Goal: Task Accomplishment & Management: Complete application form

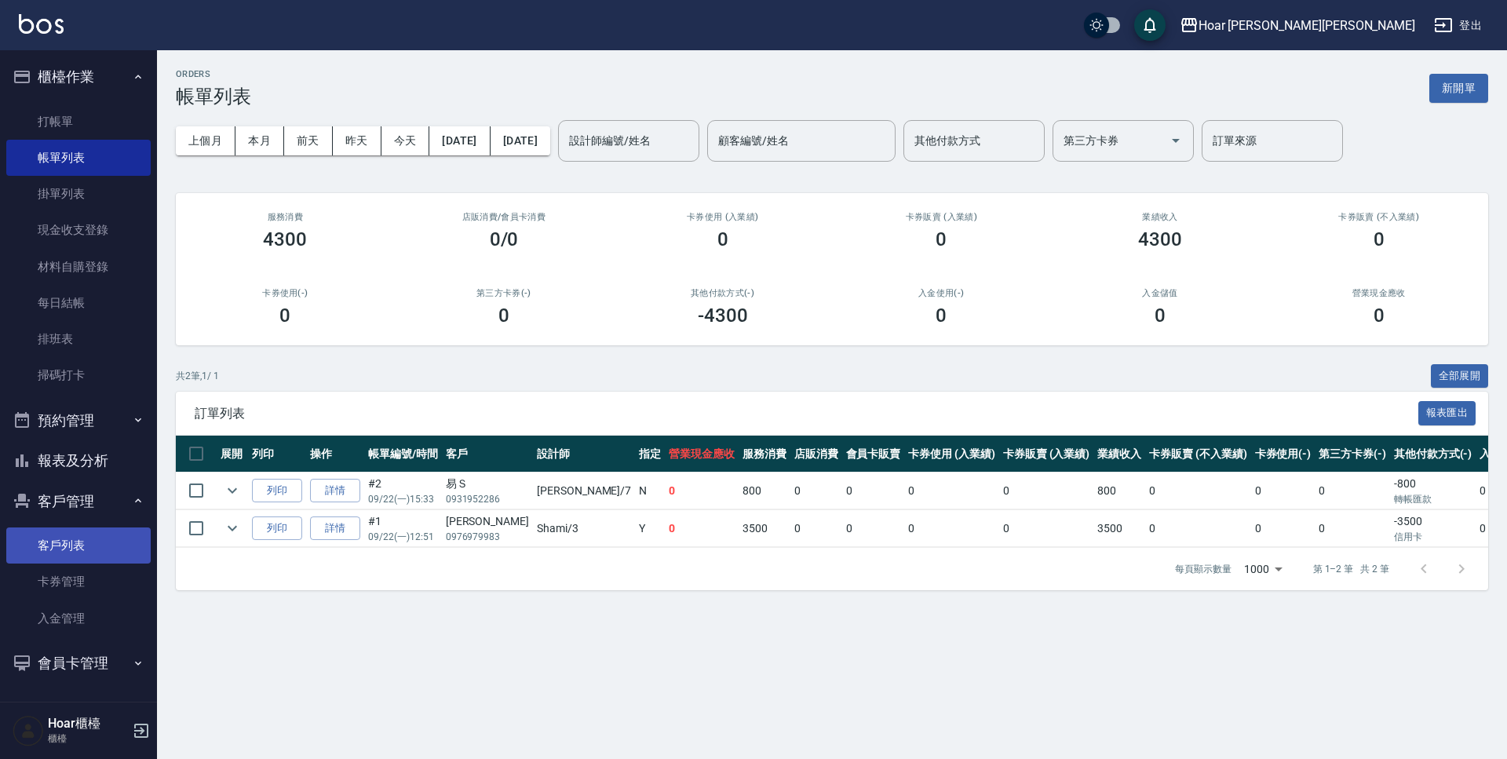
click at [93, 552] on link "客戶列表" at bounding box center [78, 545] width 144 height 36
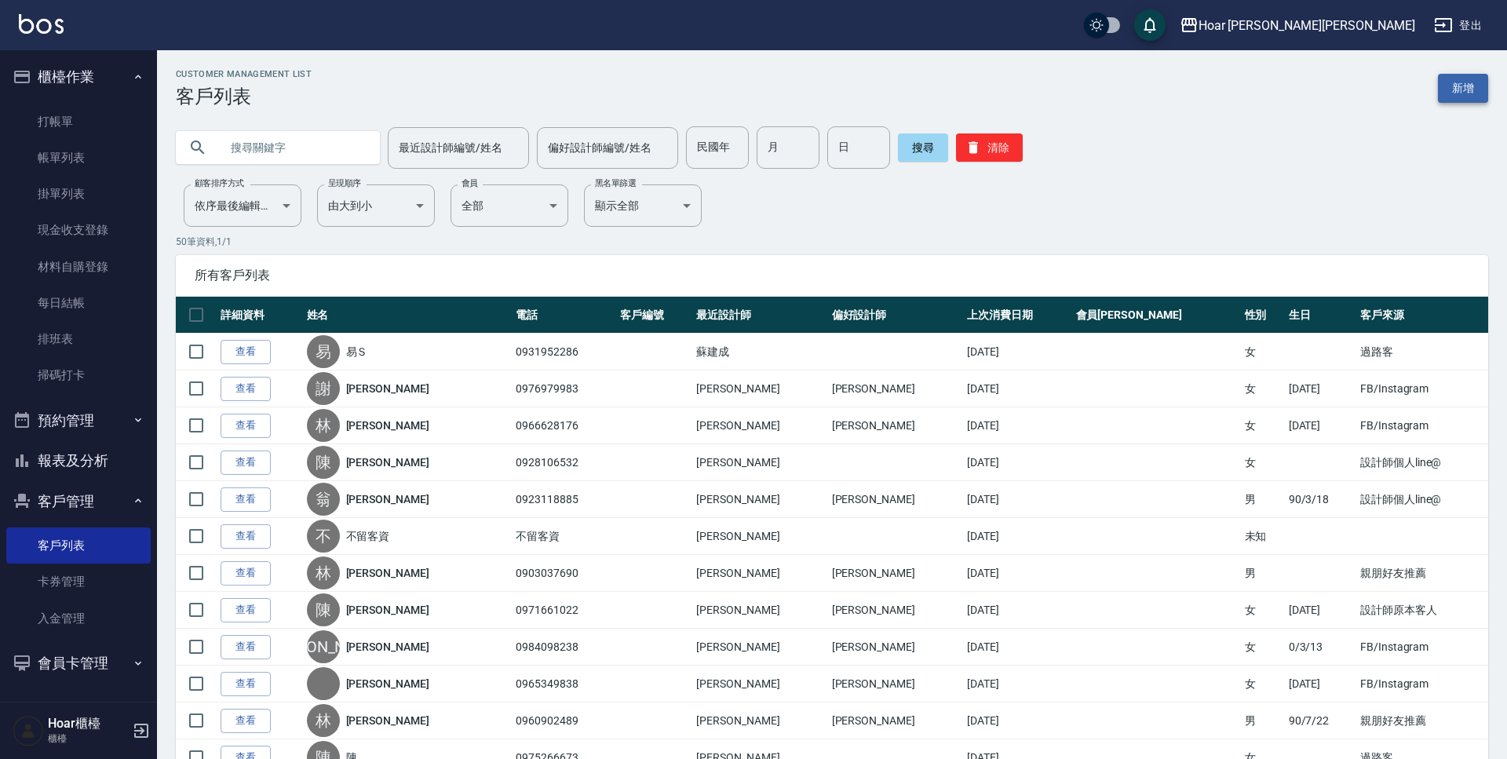
click at [1453, 86] on link "新增" at bounding box center [1463, 88] width 50 height 29
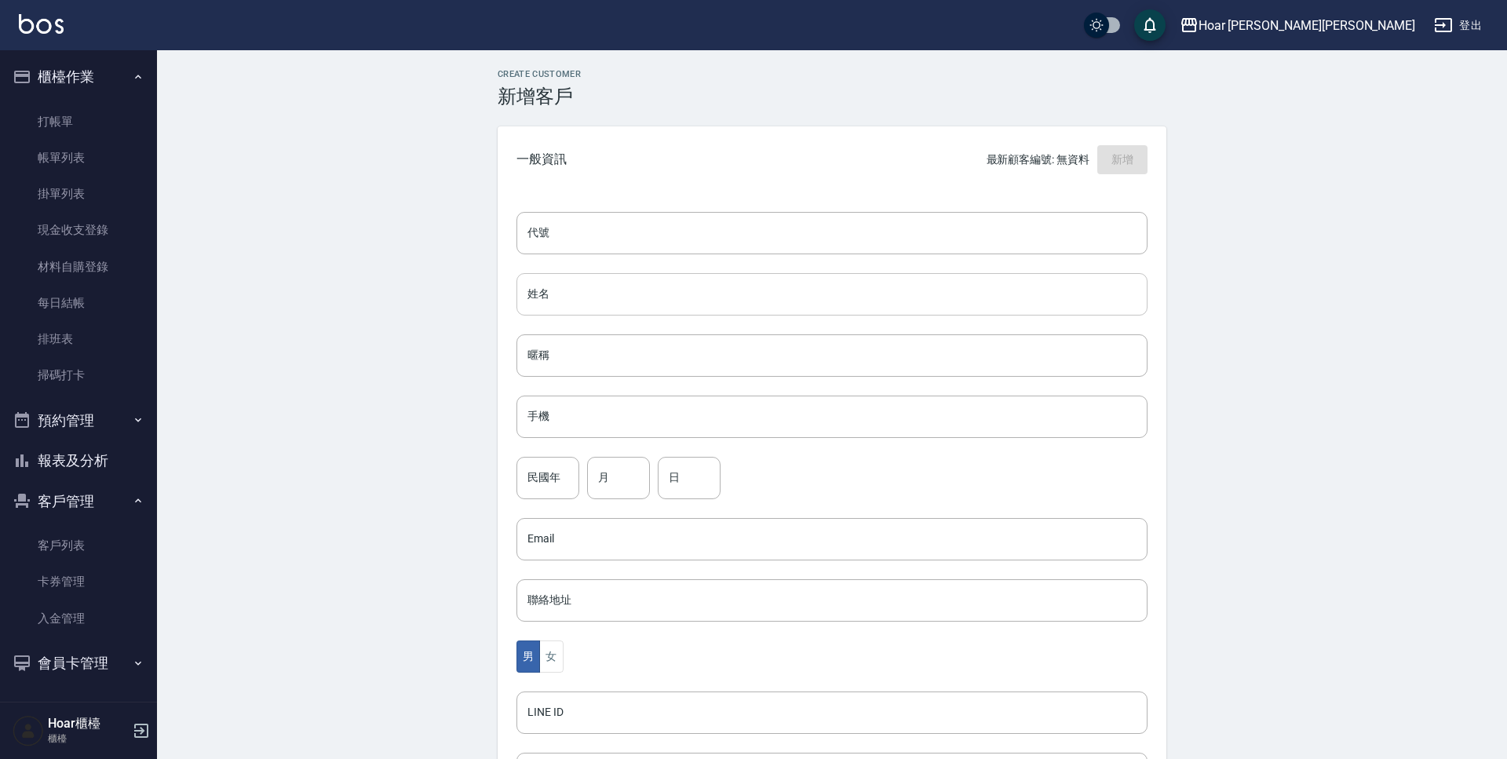
click at [555, 288] on input "姓名" at bounding box center [831, 294] width 631 height 42
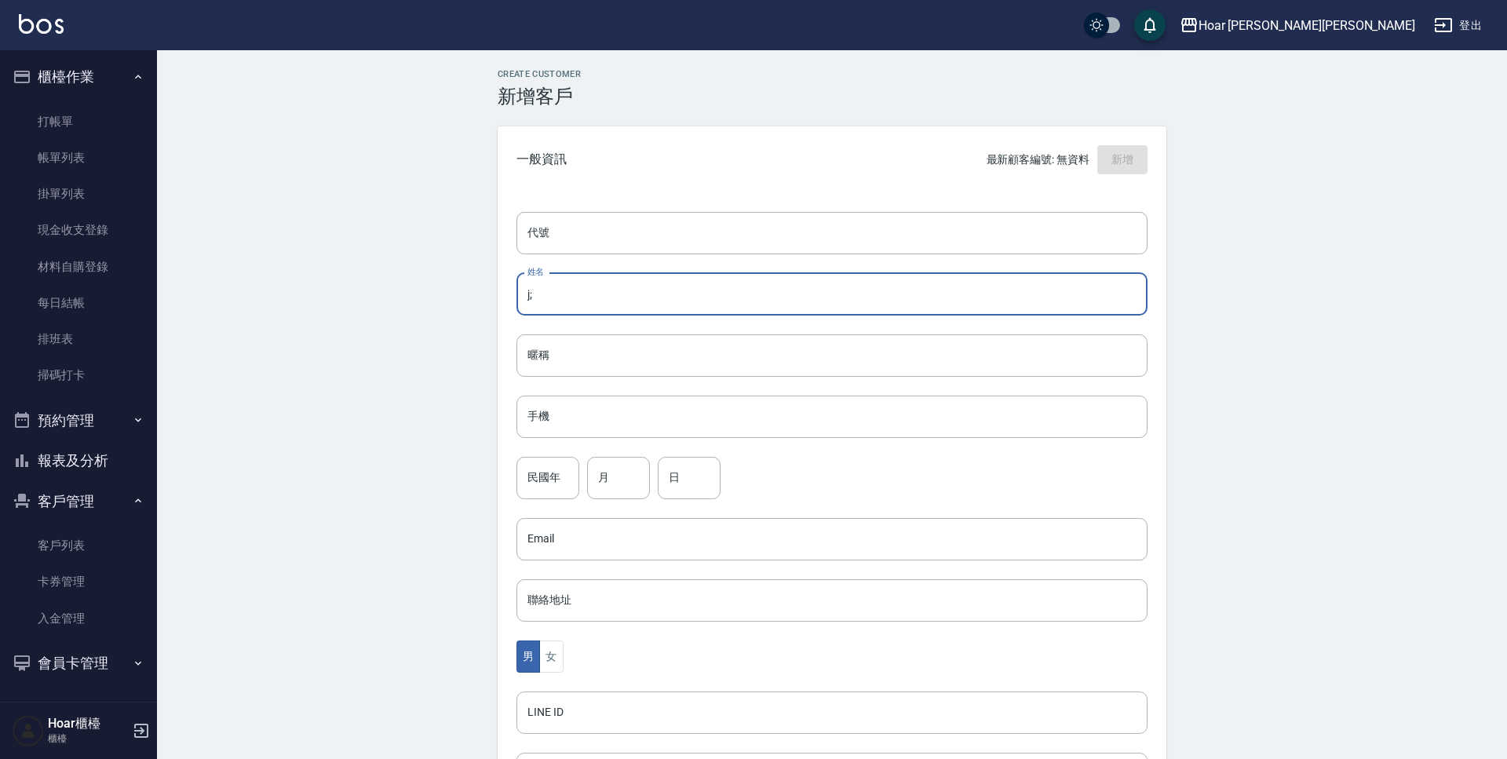
type input "j"
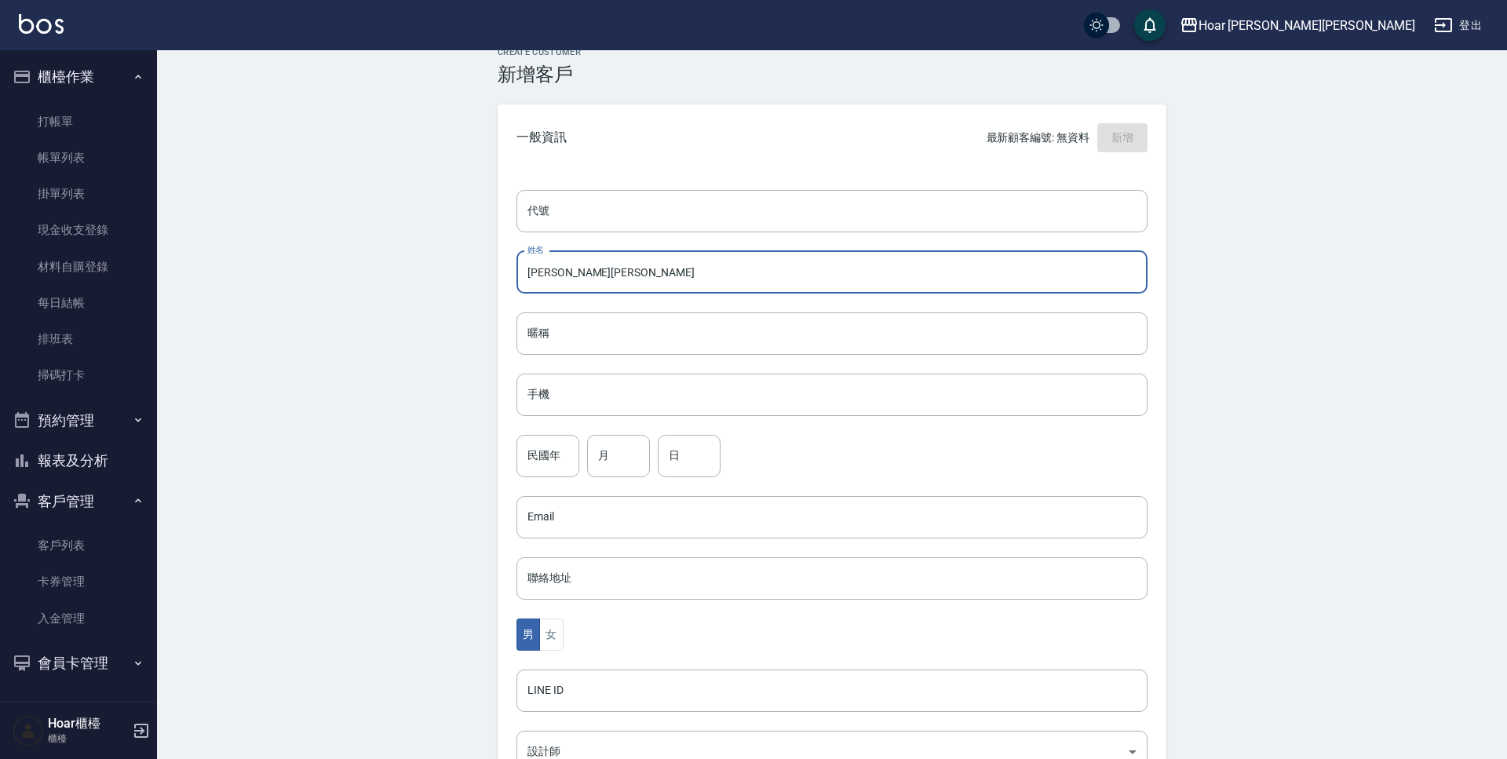
scroll to position [20, 0]
type input "[PERSON_NAME][PERSON_NAME]"
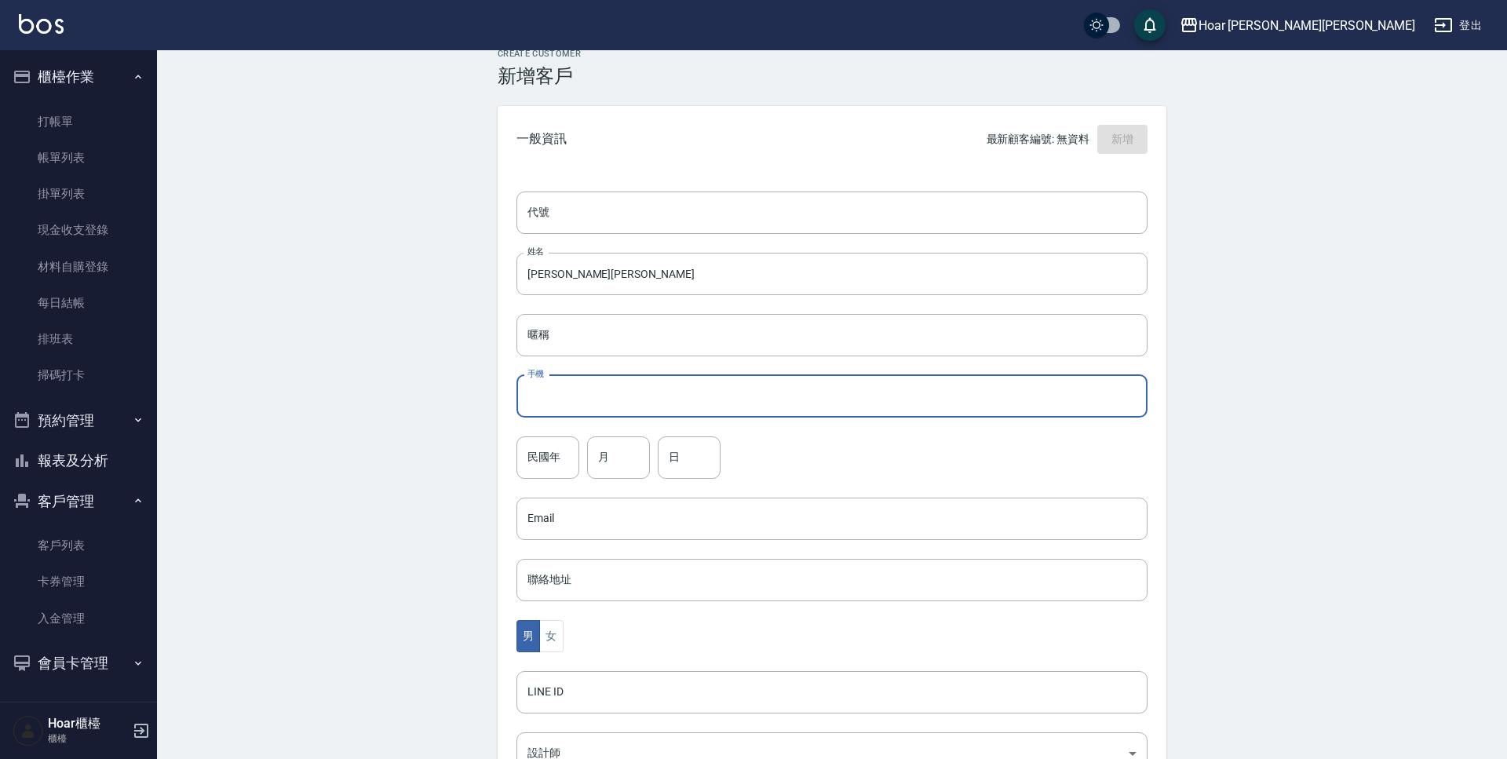
click at [607, 416] on input "手機" at bounding box center [831, 396] width 631 height 42
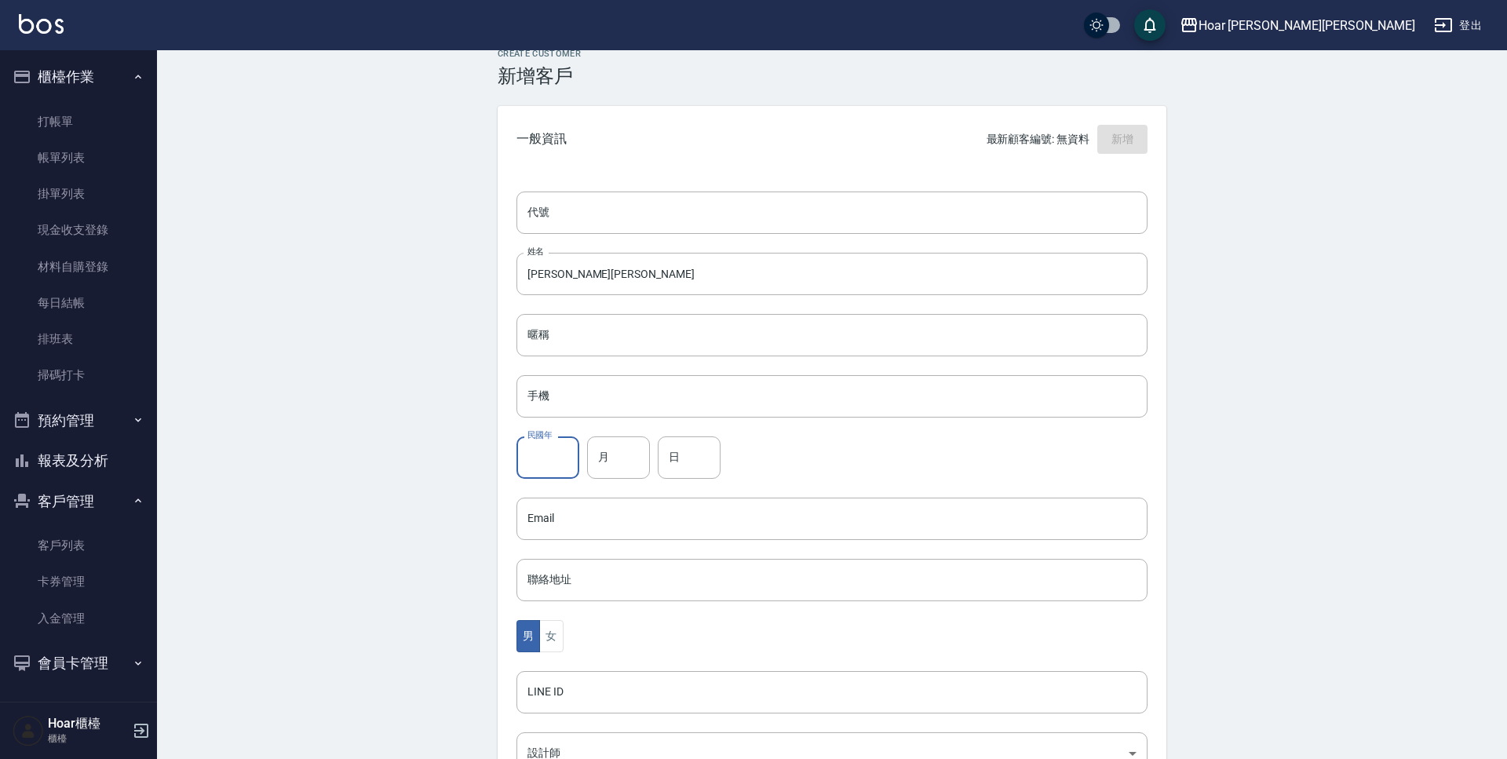
click at [563, 450] on input "民國年" at bounding box center [547, 457] width 63 height 42
type input "ㄢ"
type input "ㄚ"
type input "88"
click at [618, 463] on input "月" at bounding box center [618, 457] width 63 height 42
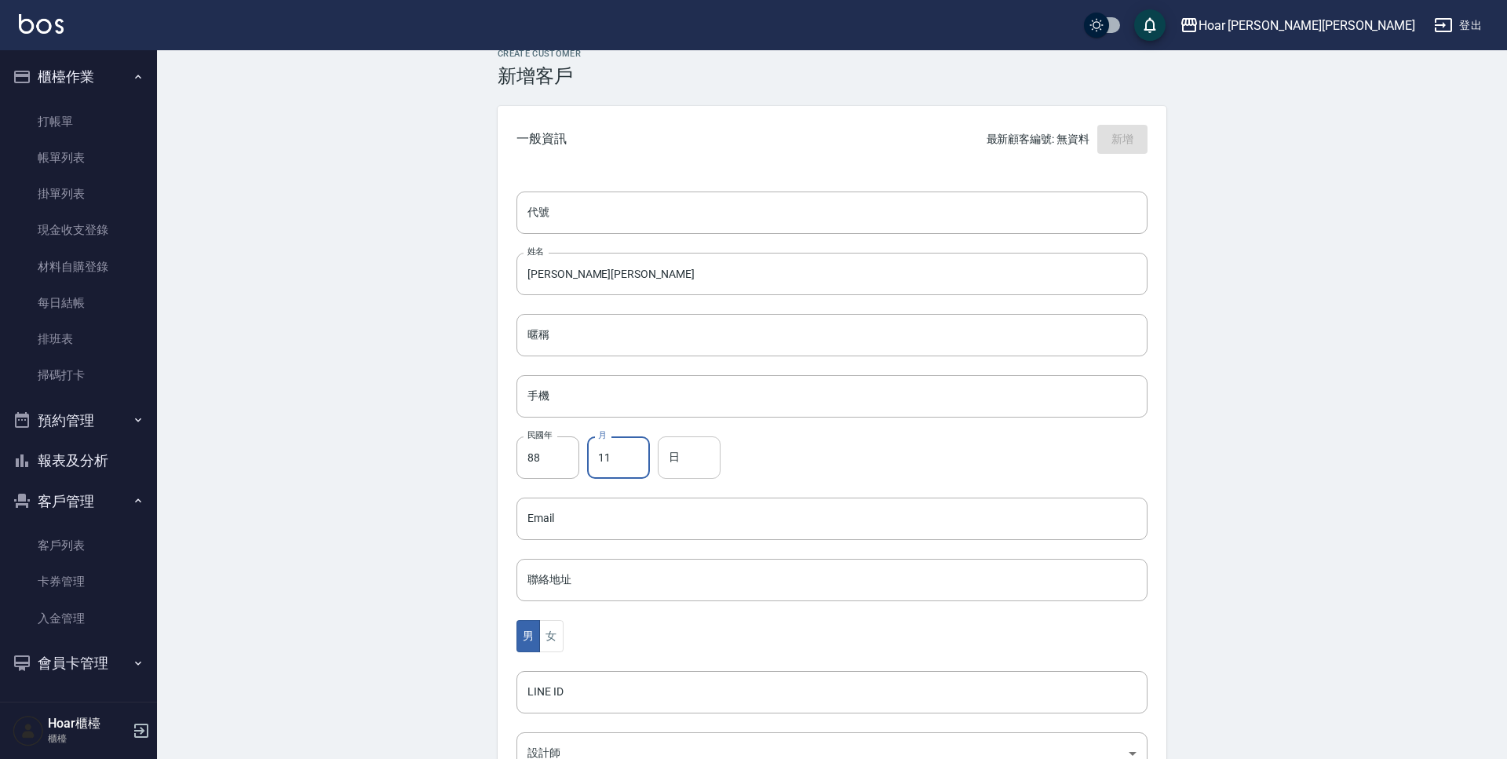
type input "11"
click at [695, 462] on input "日" at bounding box center [689, 457] width 63 height 42
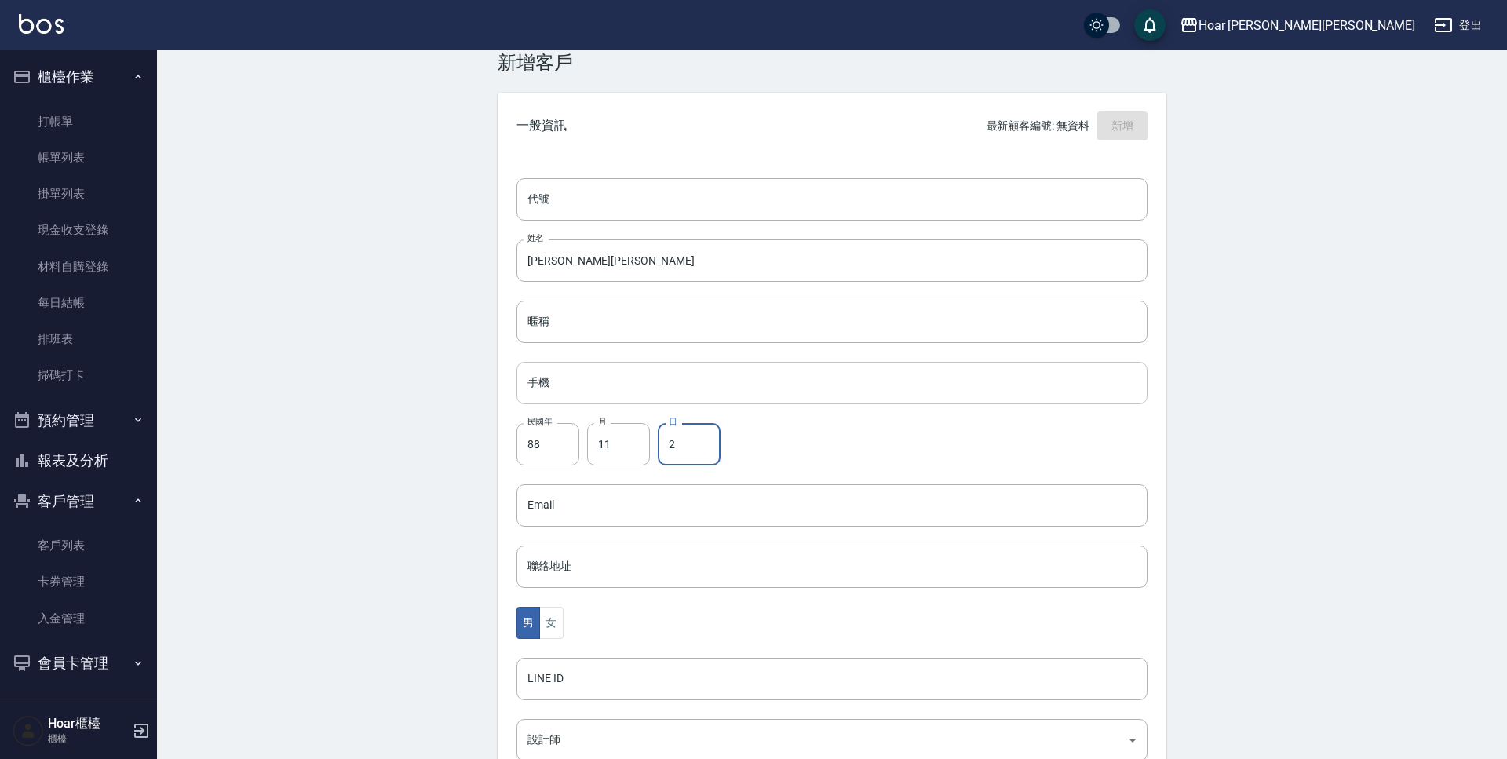
type input "2"
click at [610, 383] on input "手機" at bounding box center [831, 383] width 631 height 42
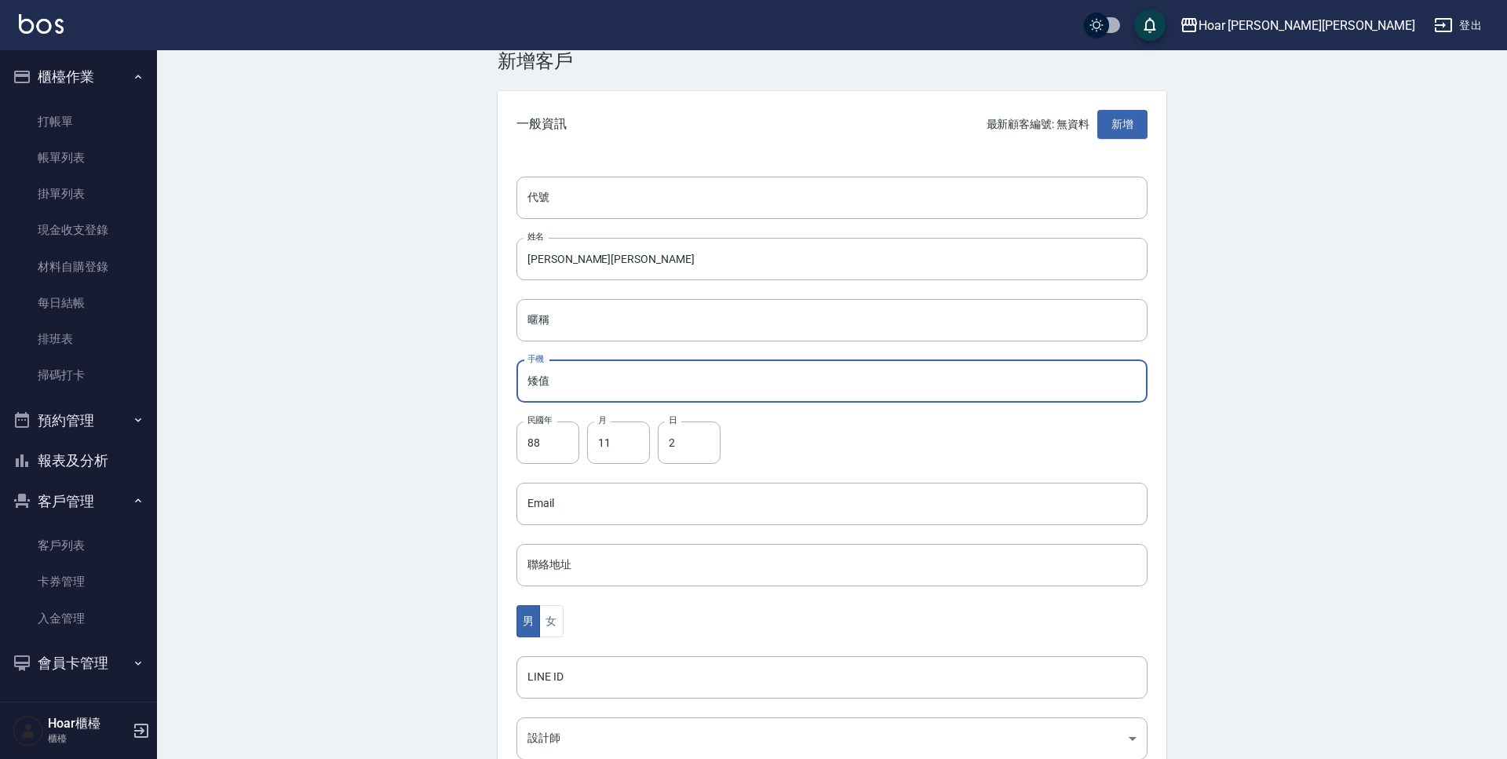
type input "矮"
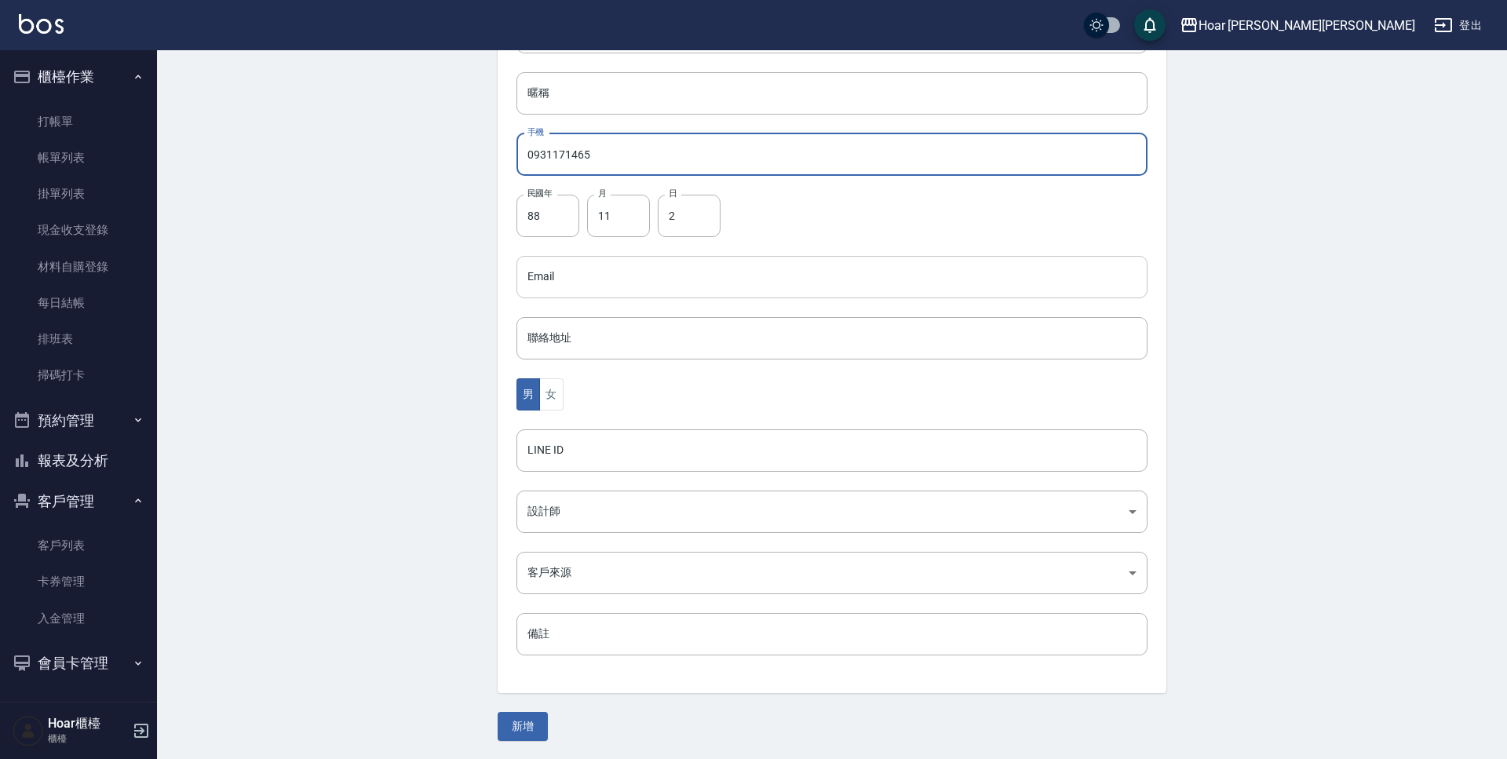
scroll to position [263, 0]
type input "0931171465"
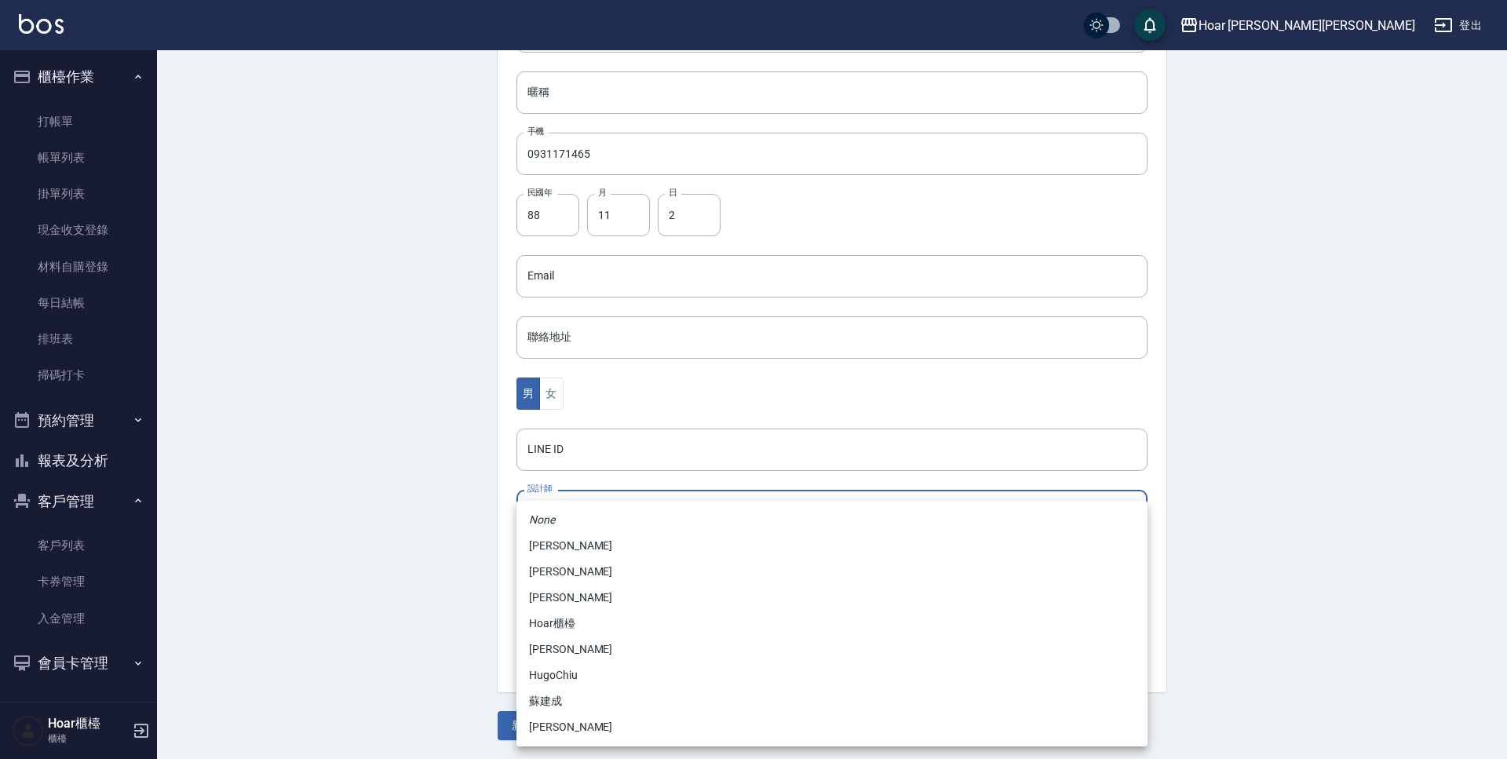
drag, startPoint x: 715, startPoint y: 516, endPoint x: 659, endPoint y: 532, distance: 58.1
click at [715, 516] on body "Hoar [PERSON_NAME][PERSON_NAME] 登出 櫃檯作業 打帳單 帳單列表 掛單列表 現金收支登錄 材料自購登錄 每日結帳 排班表 掃碼…" at bounding box center [753, 248] width 1507 height 1022
drag, startPoint x: 569, startPoint y: 716, endPoint x: 570, endPoint y: 690, distance: 25.9
click at [569, 716] on li "[PERSON_NAME]" at bounding box center [831, 727] width 631 height 26
type input "ca54d0d9-00fe-490f-ba6a-72a5339bf885"
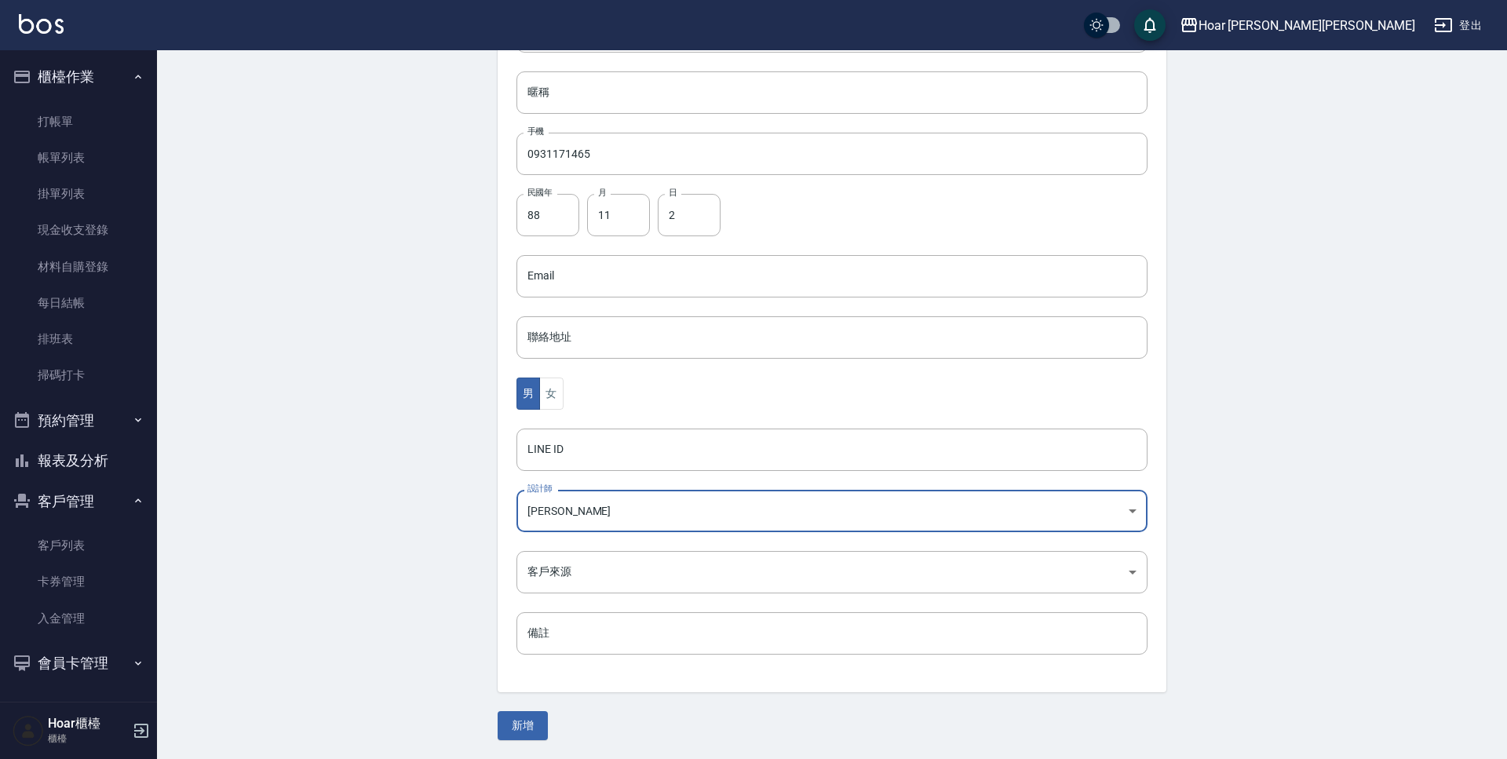
click at [575, 582] on body "Hoar [PERSON_NAME][PERSON_NAME] 登出 櫃檯作業 打帳單 帳單列表 掛單列表 現金收支登錄 材料自購登錄 每日結帳 排班表 掃碼…" at bounding box center [753, 248] width 1507 height 1022
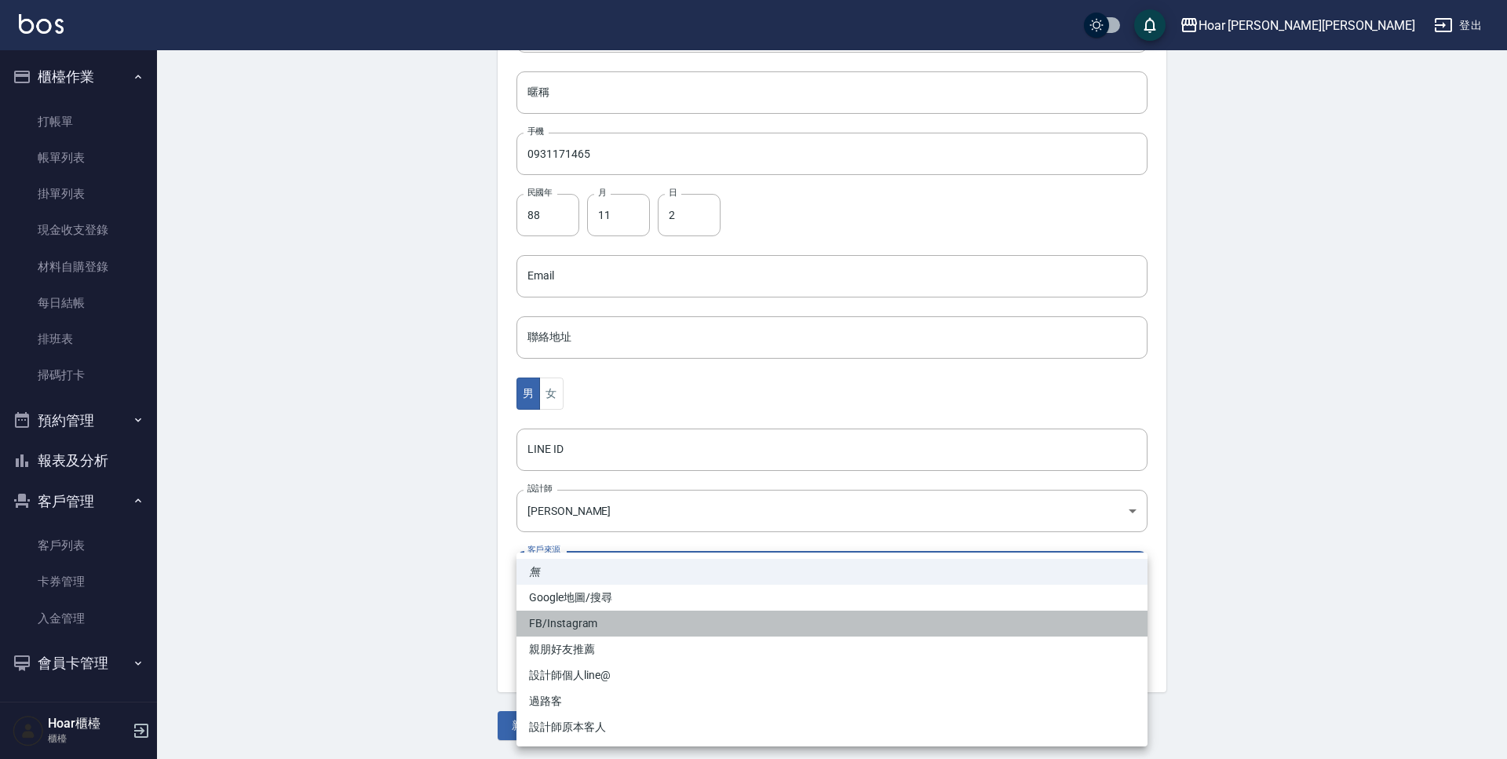
drag, startPoint x: 586, startPoint y: 625, endPoint x: 570, endPoint y: 622, distance: 16.0
click at [586, 625] on li "FB/Instagram" at bounding box center [831, 624] width 631 height 26
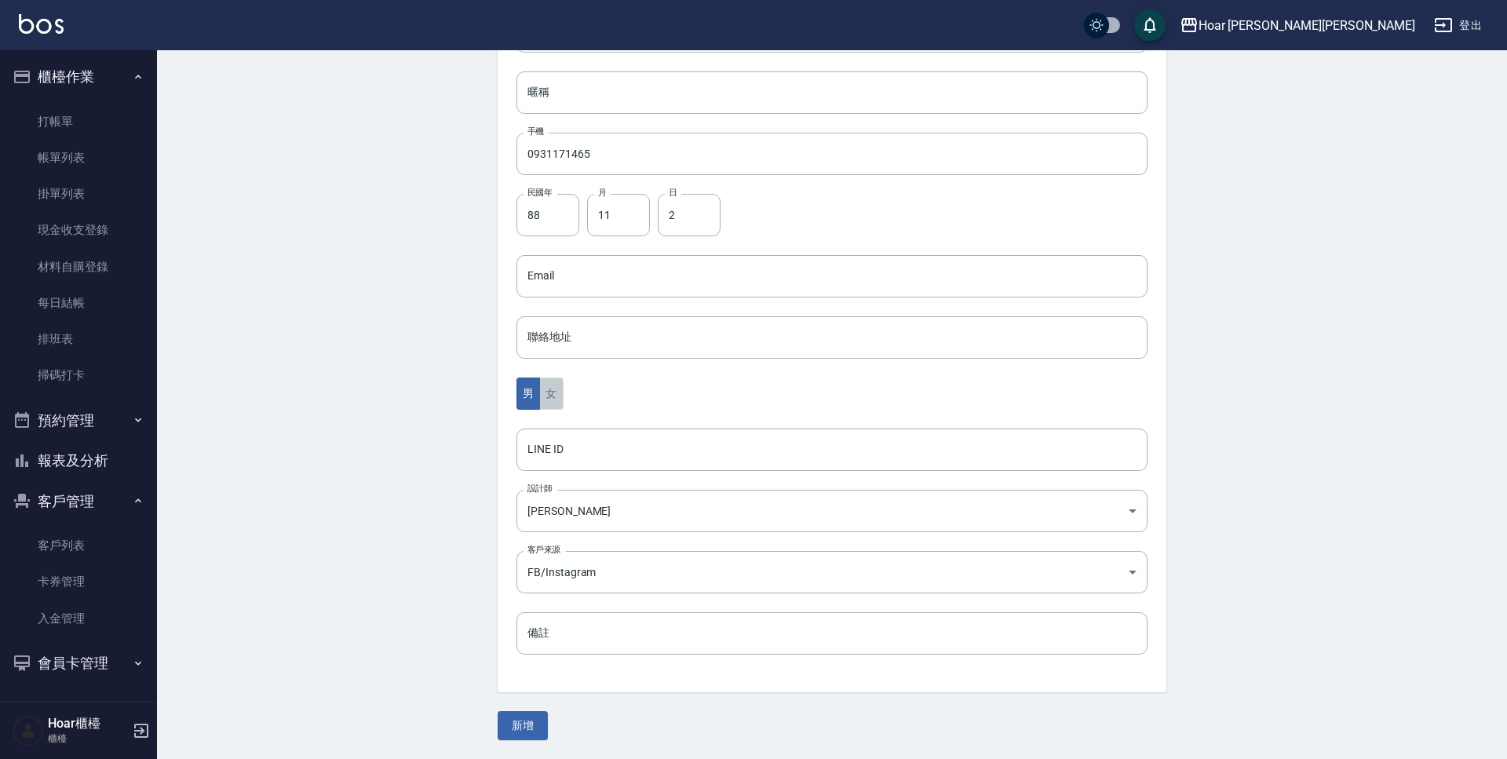
click at [557, 386] on button "女" at bounding box center [551, 394] width 24 height 32
click at [546, 575] on body "Hoar [PERSON_NAME][PERSON_NAME] 登出 櫃檯作業 打帳單 帳單列表 掛單列表 現金收支登錄 材料自購登錄 每日結帳 排班表 掃碼…" at bounding box center [753, 248] width 1507 height 1022
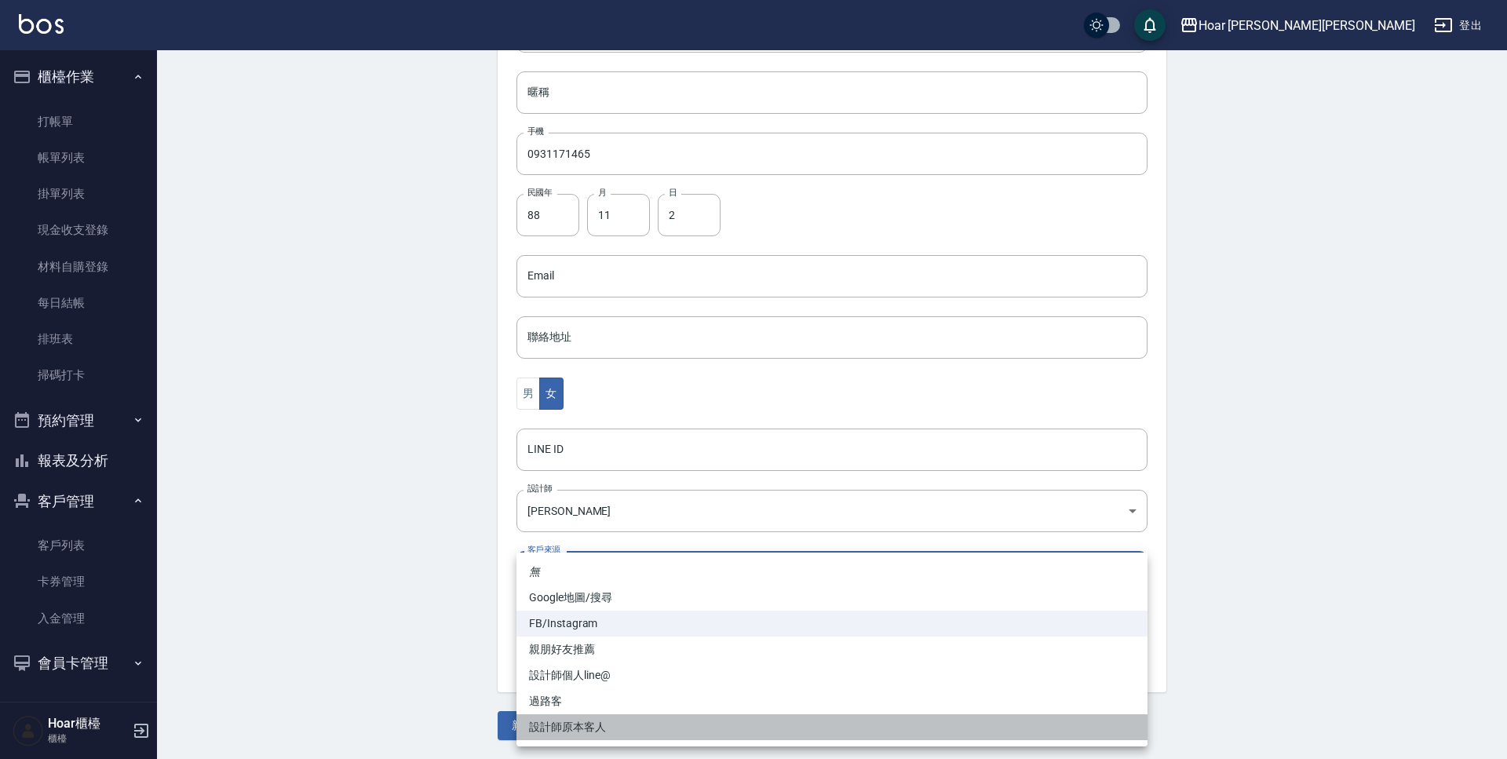
click at [542, 724] on li "設計師原本客人" at bounding box center [831, 727] width 631 height 26
type input "設計師原本客人"
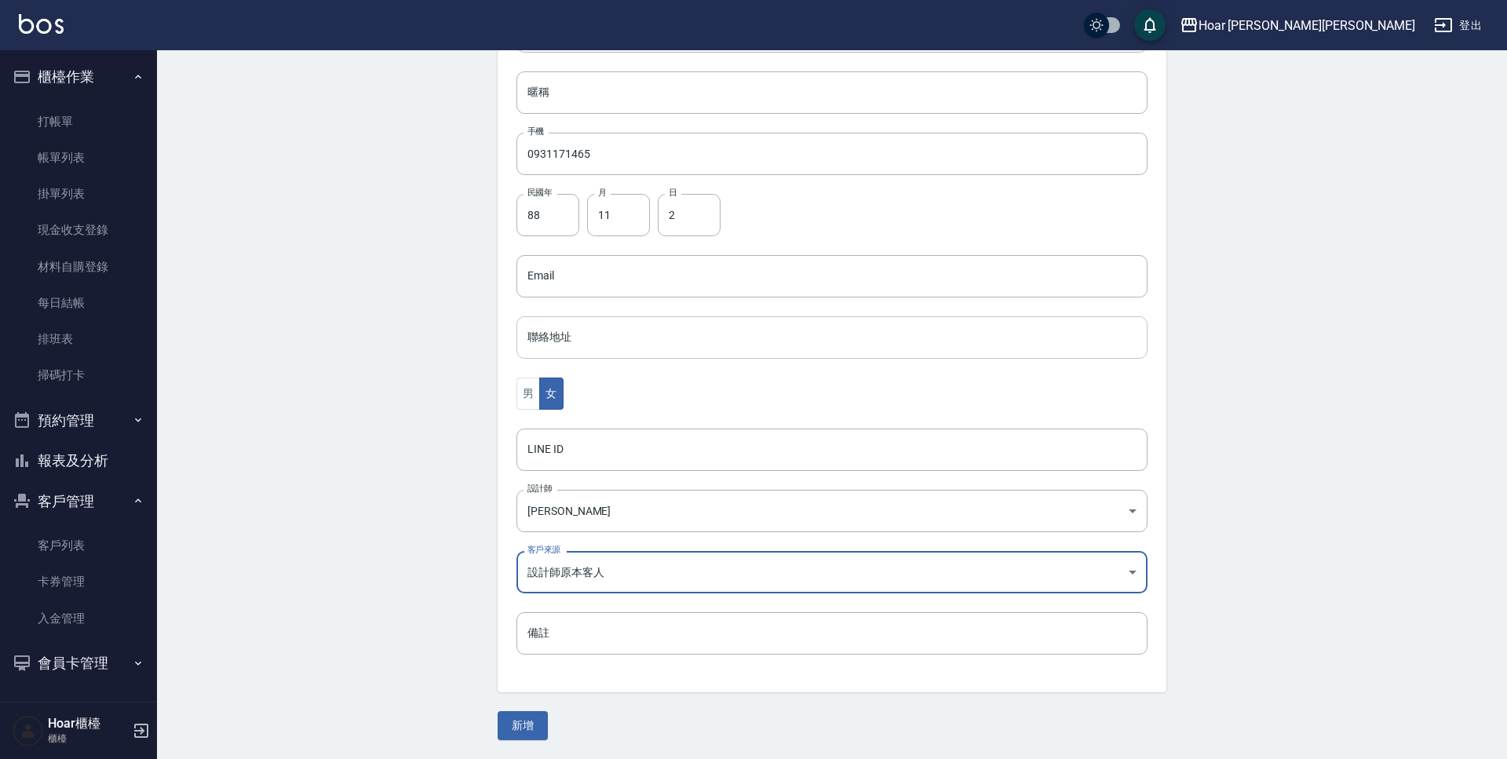
scroll to position [254, 0]
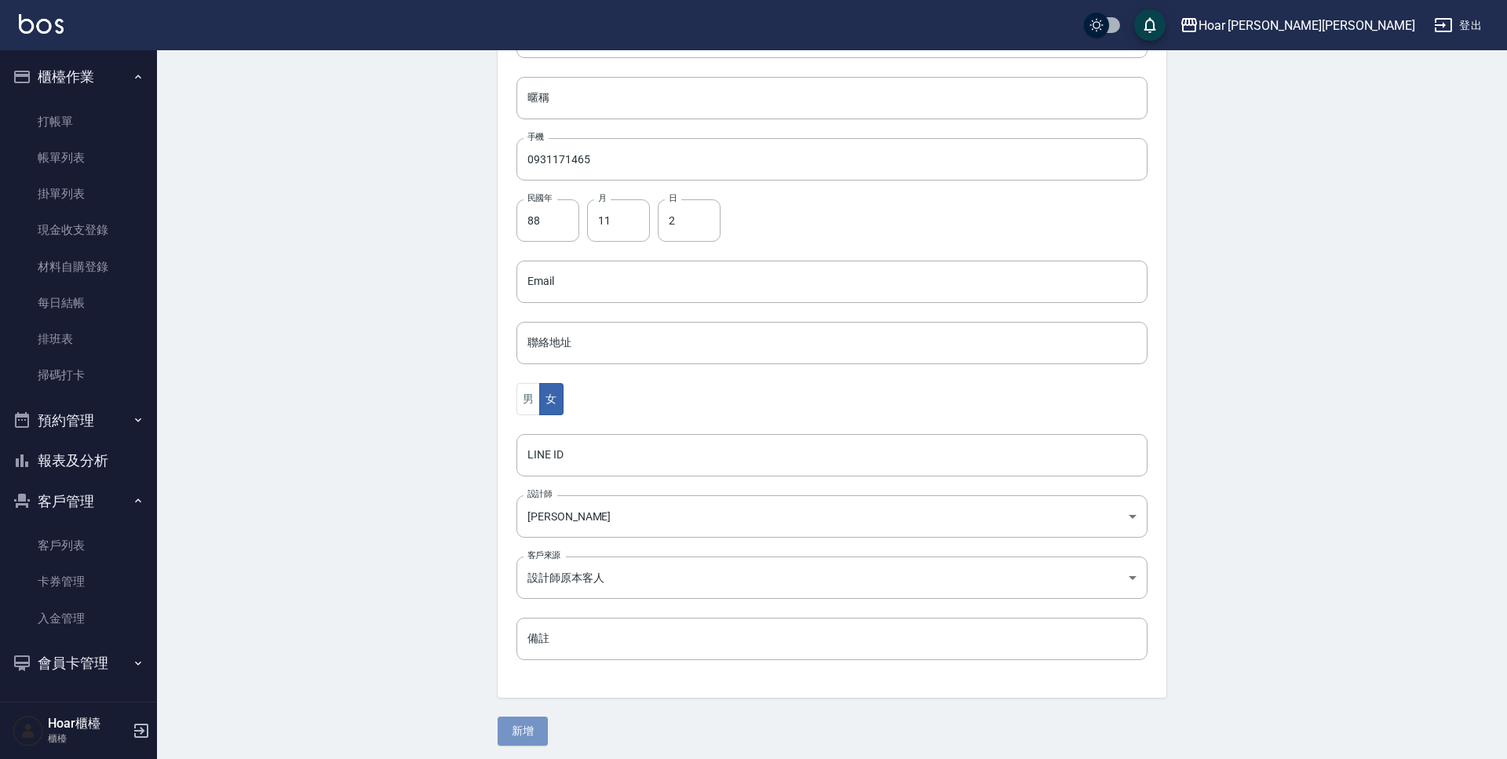
drag, startPoint x: 531, startPoint y: 731, endPoint x: 528, endPoint y: 701, distance: 30.8
click at [531, 731] on button "新增" at bounding box center [523, 731] width 50 height 29
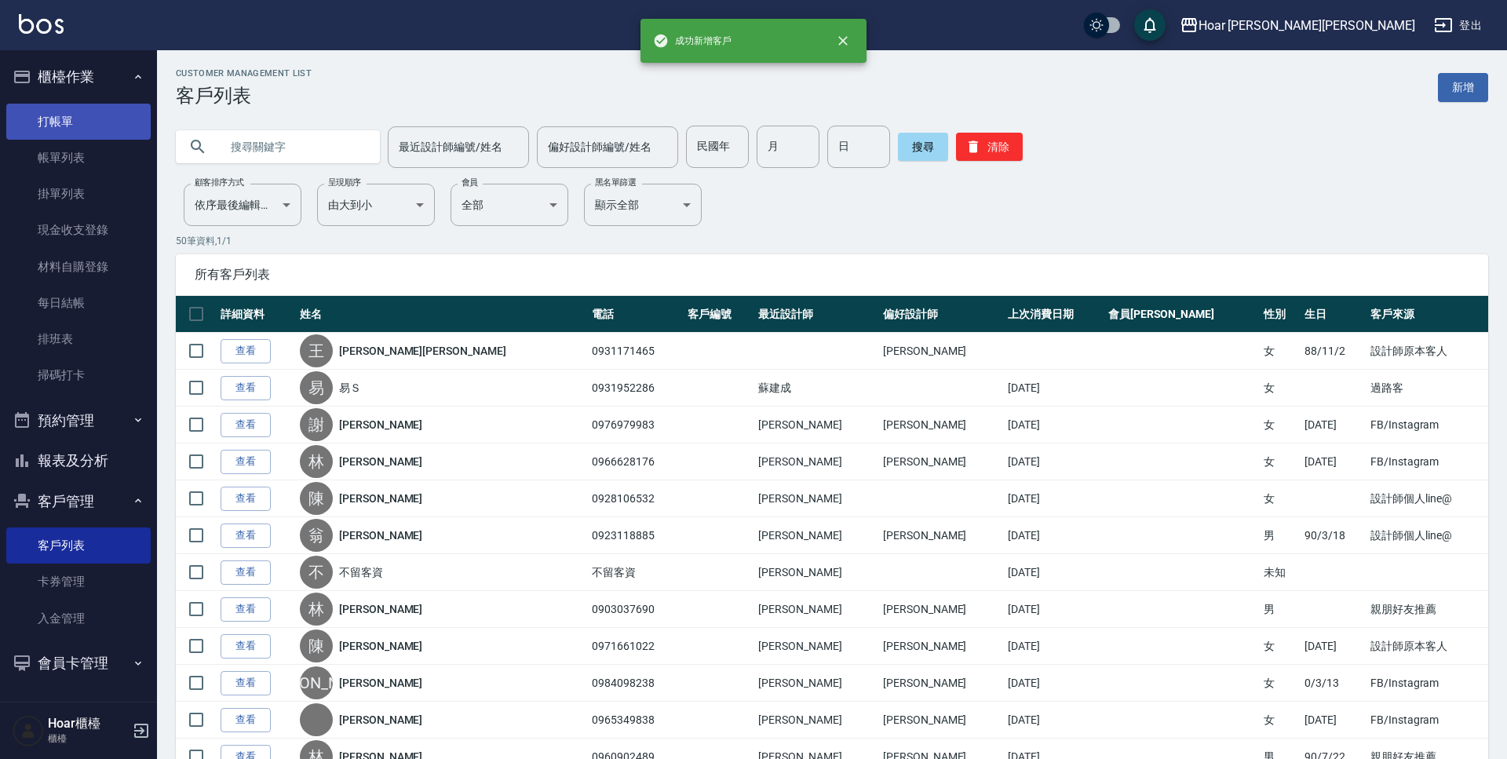
click at [36, 128] on link "打帳單" at bounding box center [78, 122] width 144 height 36
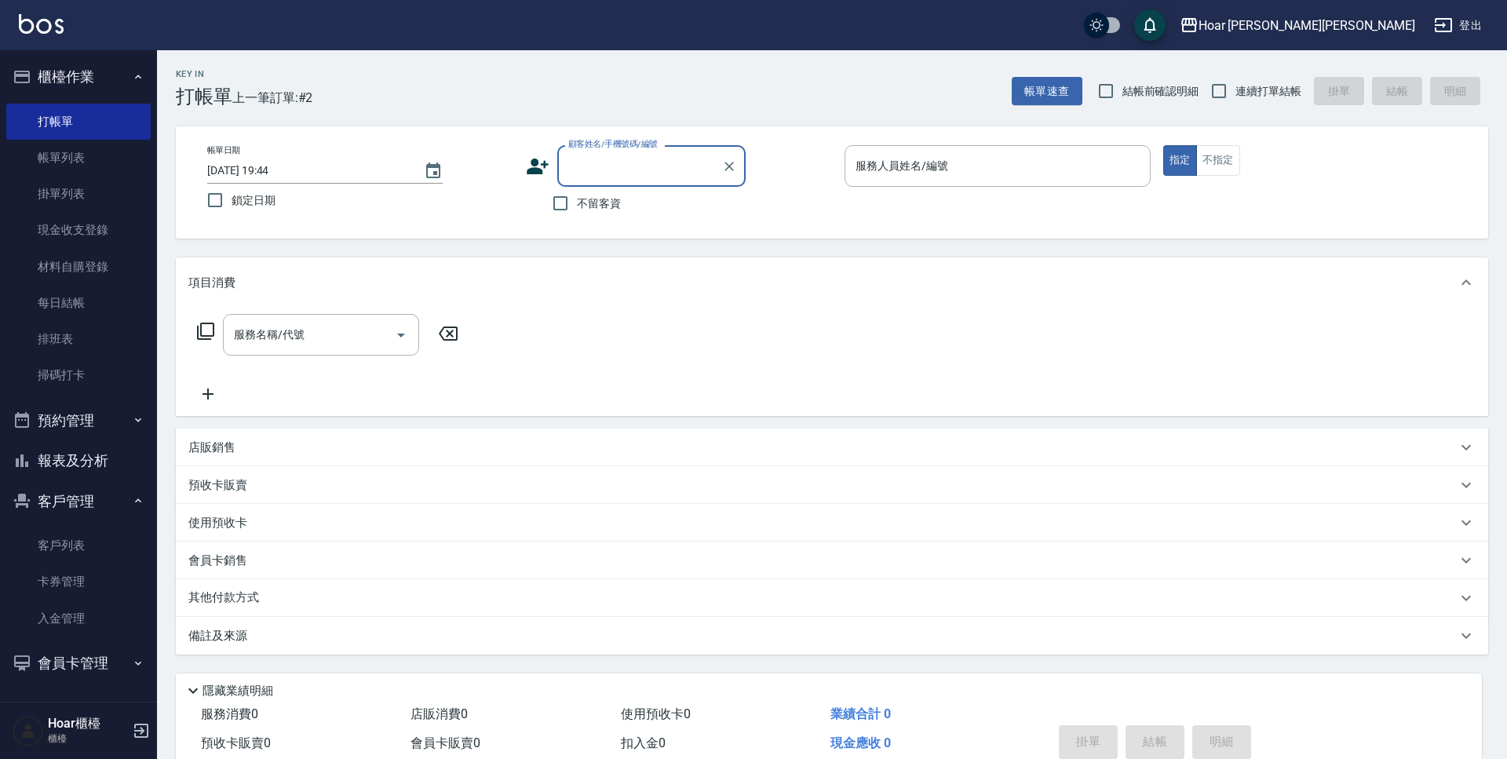
scroll to position [2, 0]
click at [607, 173] on input "顧客姓名/手機號碼/編號" at bounding box center [639, 163] width 151 height 27
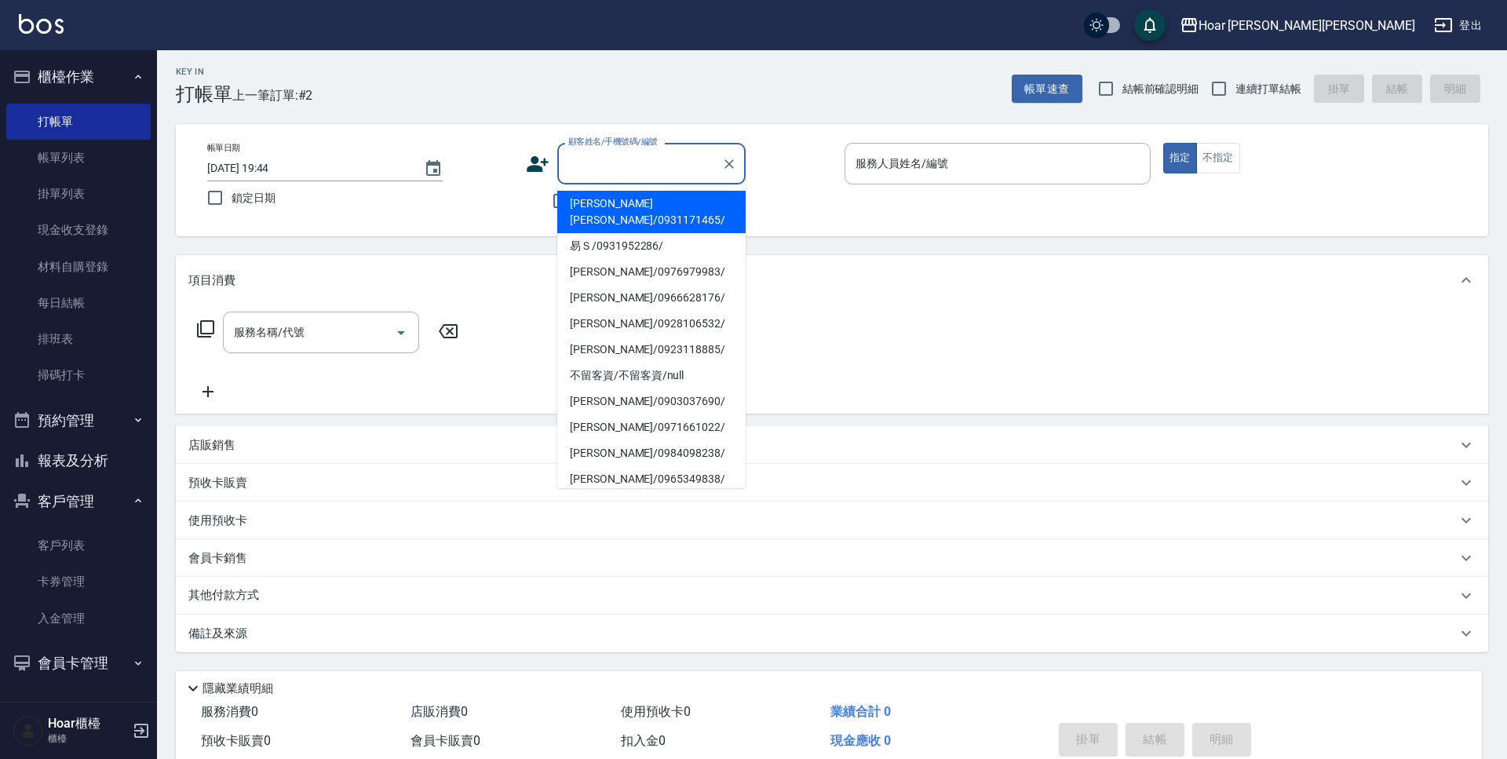
click at [606, 207] on li "[PERSON_NAME][PERSON_NAME]/0931171465/" at bounding box center [651, 212] width 188 height 42
type input "[PERSON_NAME][PERSON_NAME]/0931171465/"
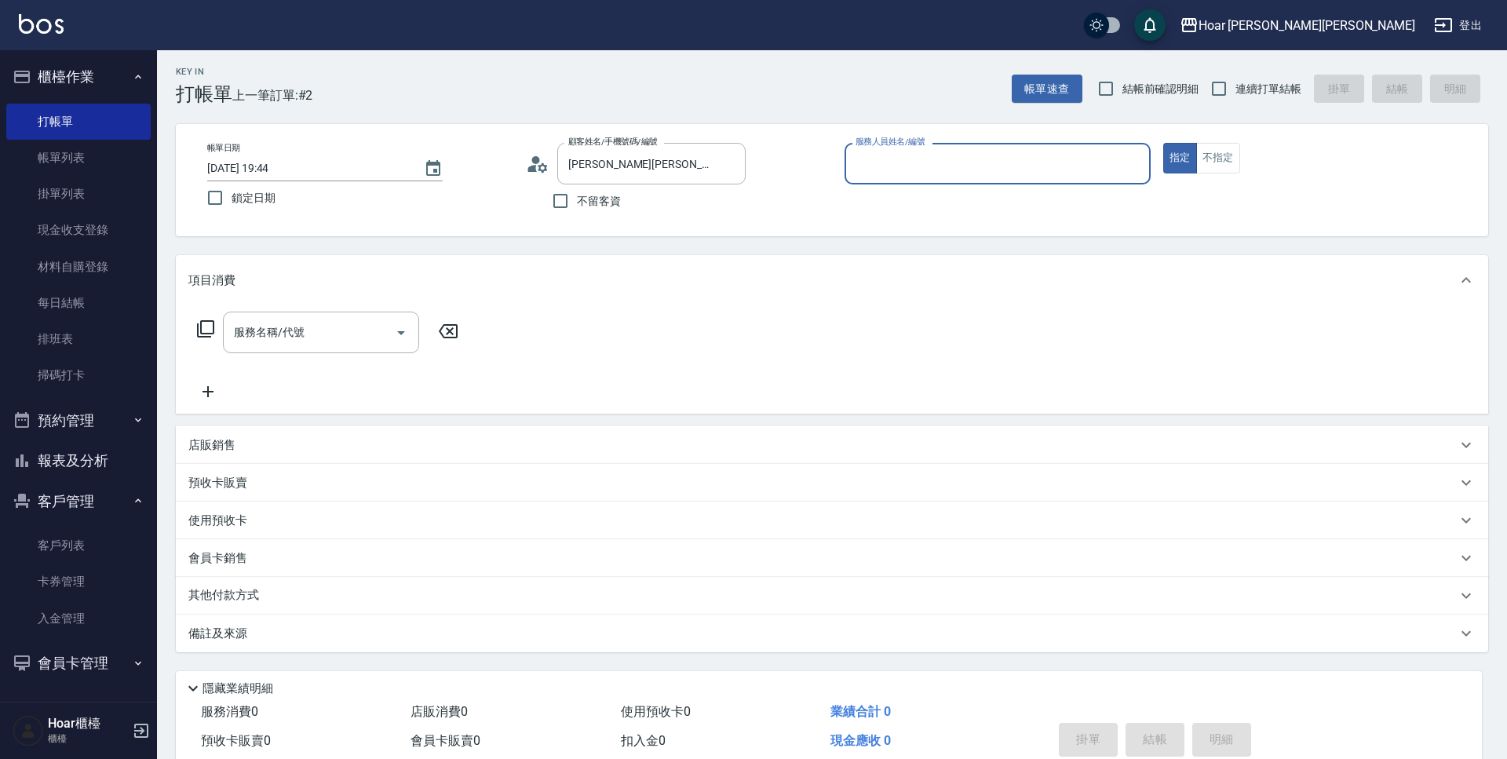
type input "Shami-3"
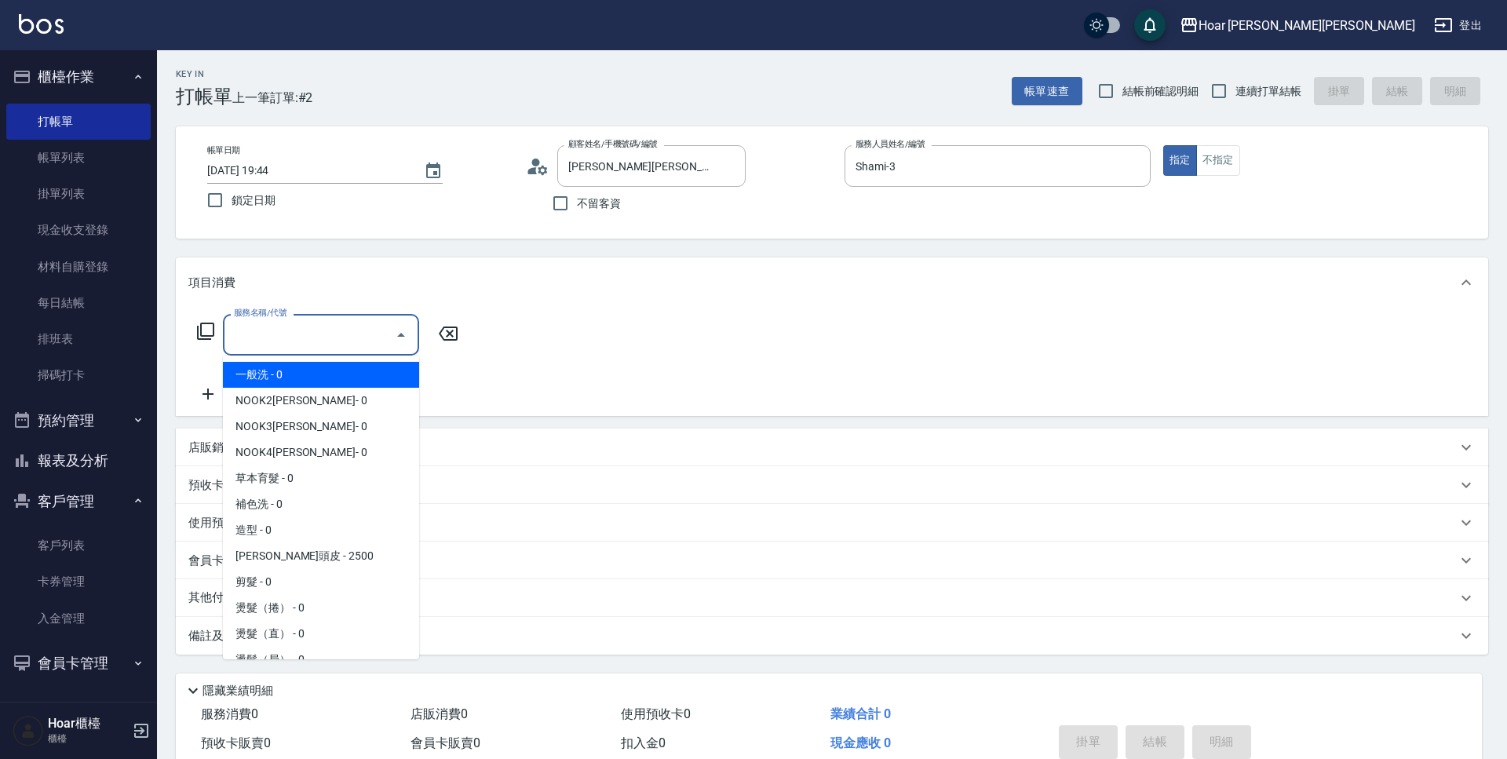
scroll to position [0, 0]
click at [338, 330] on input "服務名稱/代號" at bounding box center [309, 332] width 159 height 27
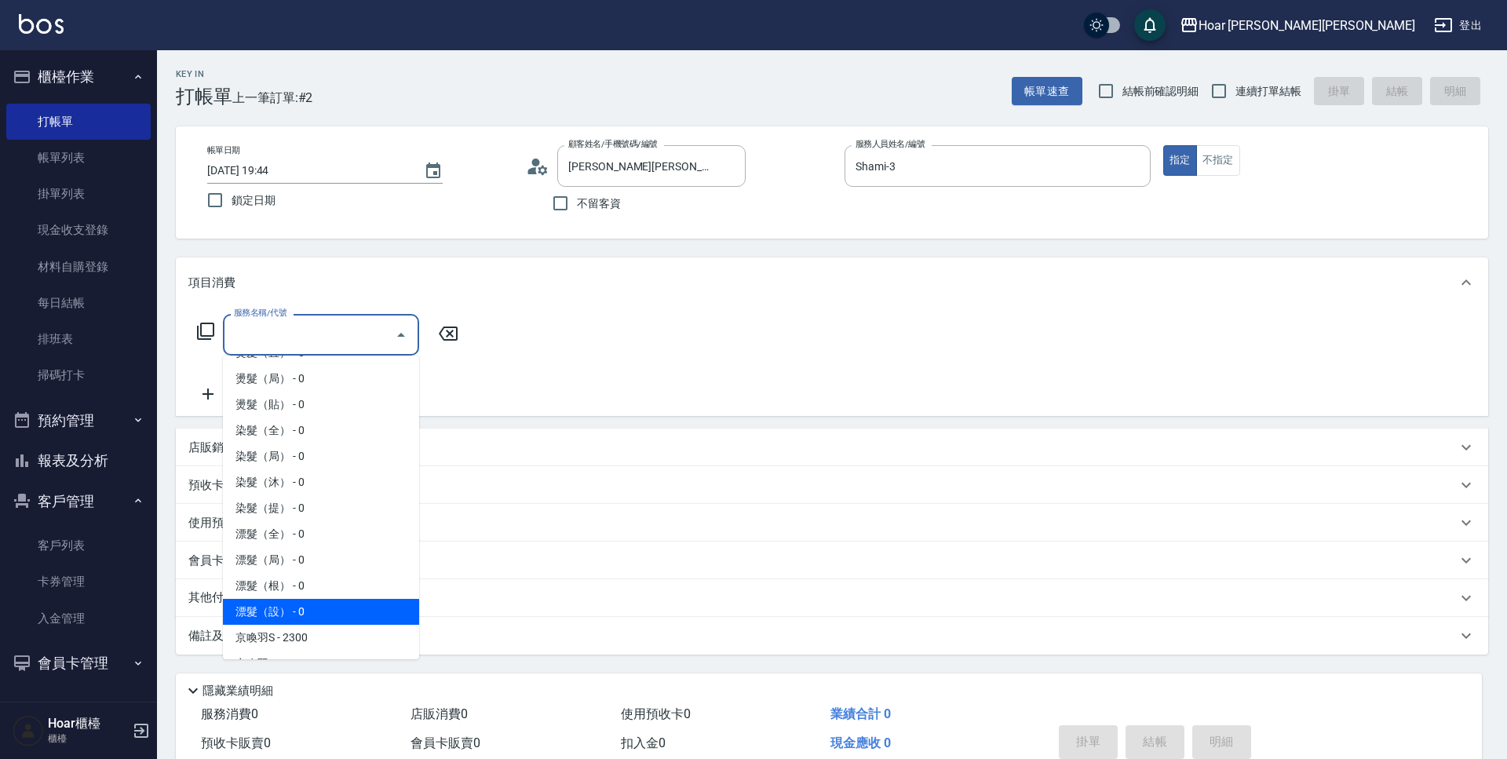
scroll to position [287, 0]
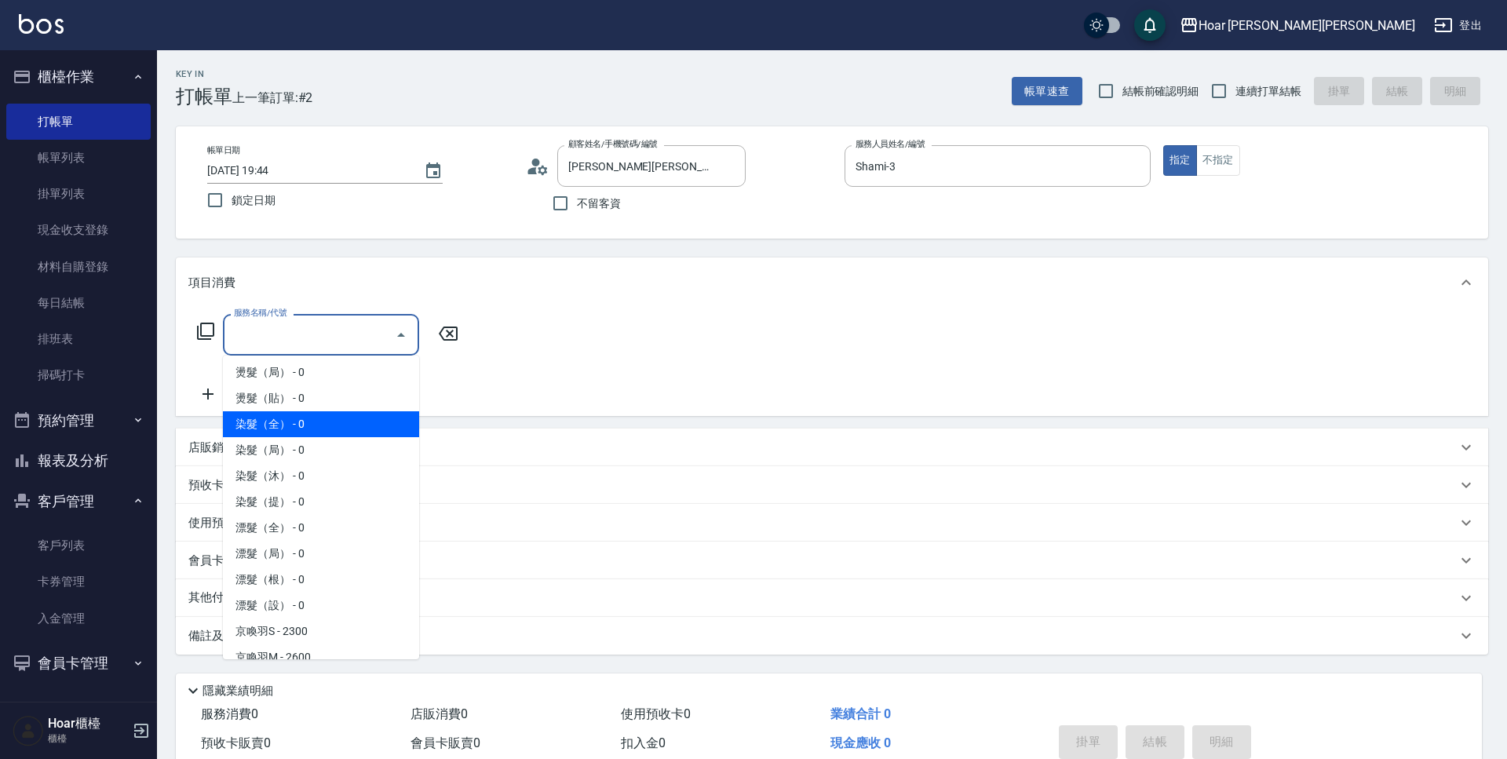
click at [275, 425] on span "染髮（全） - 0" at bounding box center [321, 424] width 196 height 26
type input "染髮（全）(401)"
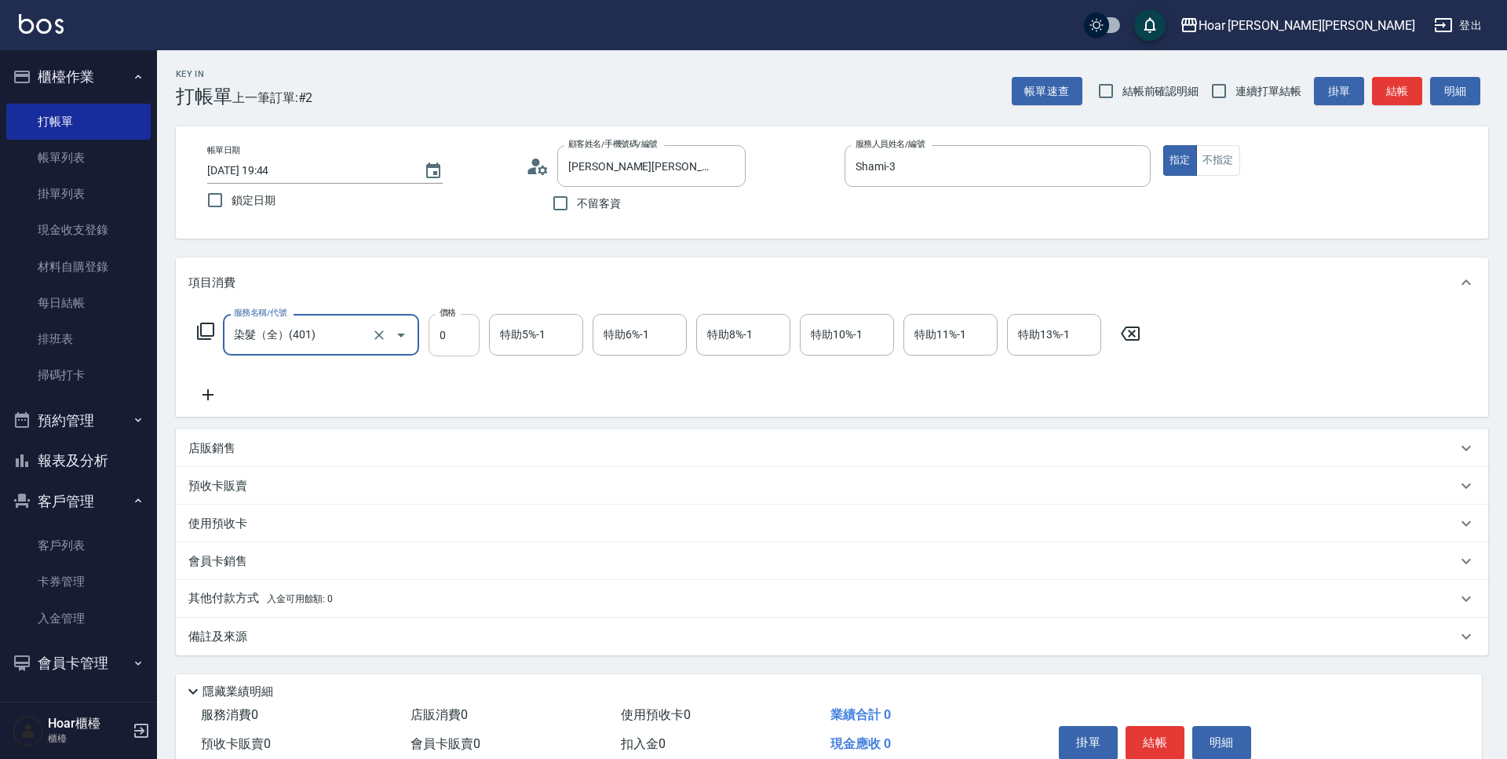
click at [463, 333] on input "0" at bounding box center [454, 335] width 51 height 42
type input "2300"
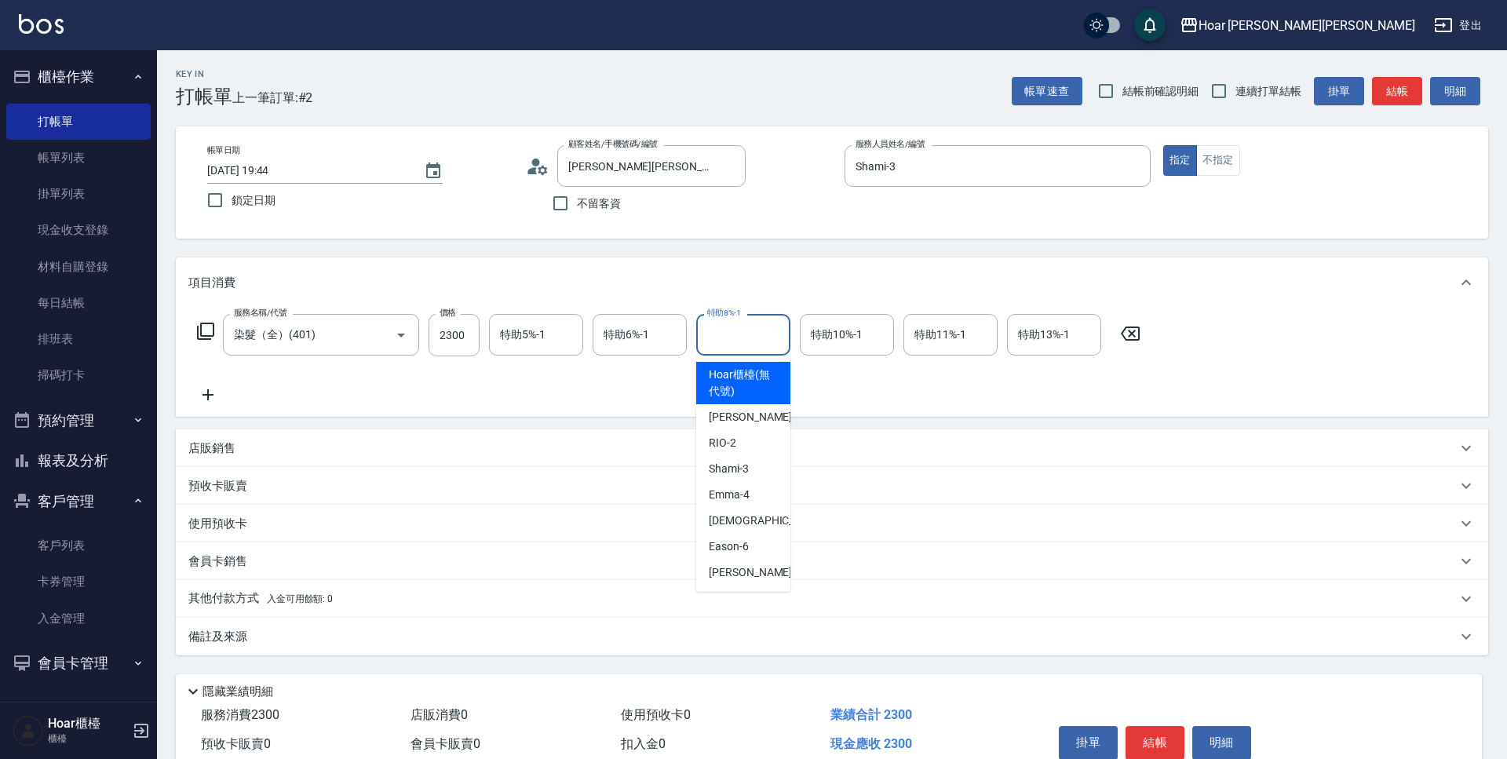
click at [712, 325] on input "特助8%-1" at bounding box center [743, 334] width 80 height 27
click at [740, 488] on span "[PERSON_NAME] -4" at bounding box center [729, 495] width 41 height 16
type input "Emma-4"
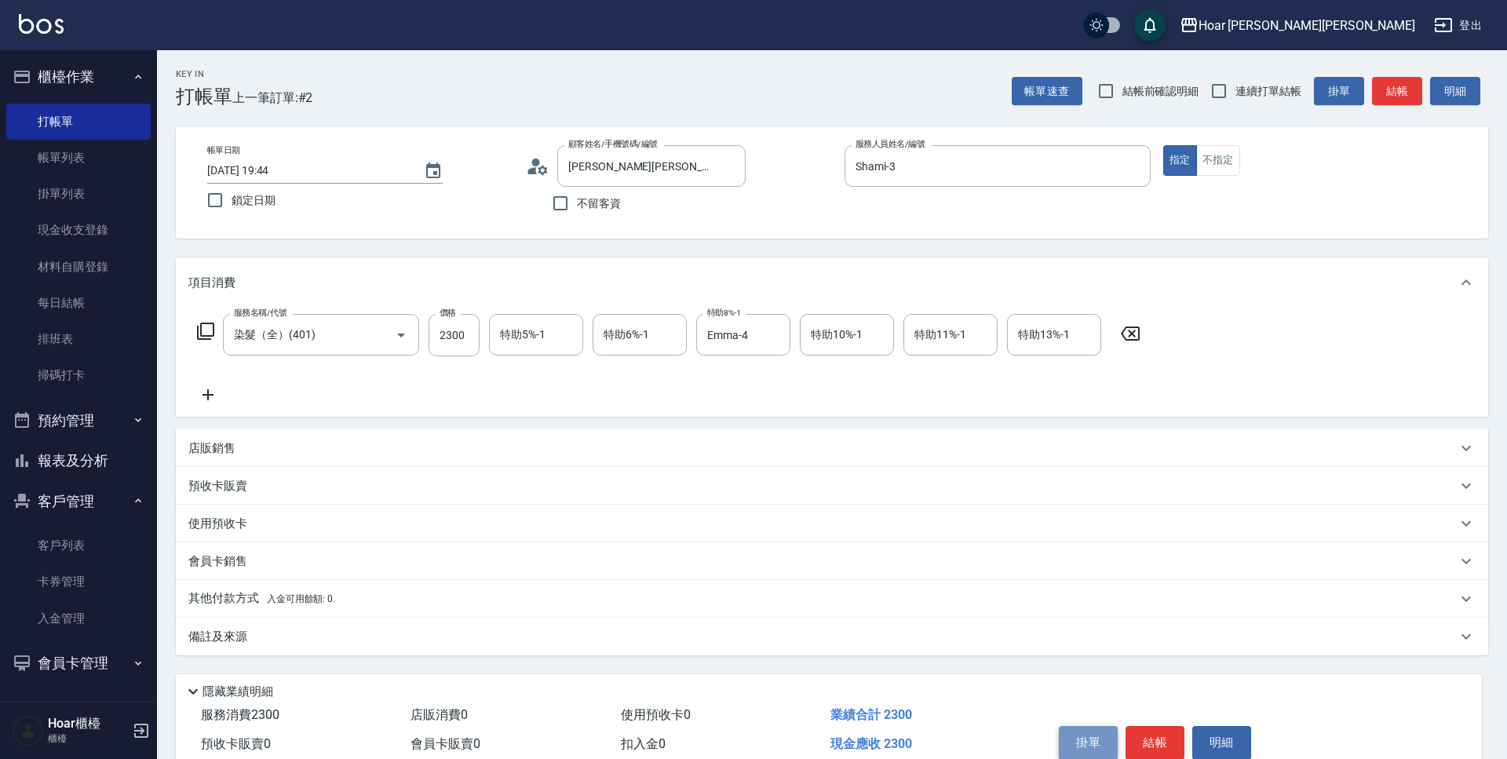
click at [1071, 740] on button "掛單" at bounding box center [1088, 742] width 59 height 33
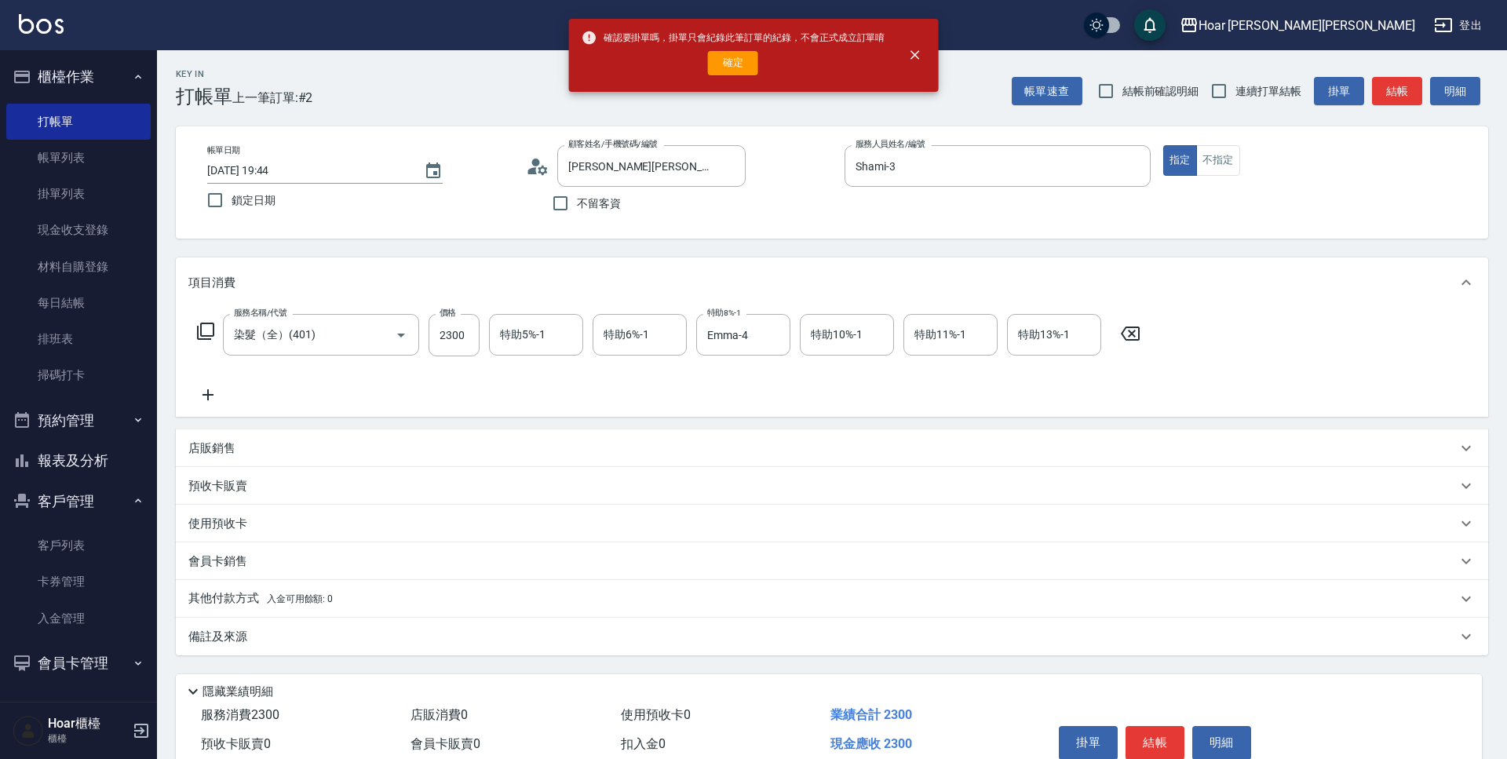
click at [737, 76] on div "確認要掛單嗎，掛單只會紀錄此筆訂單的紀錄，不會正式成立訂單唷 確定" at bounding box center [734, 56] width 304 height 64
click at [745, 68] on button "確定" at bounding box center [733, 63] width 50 height 24
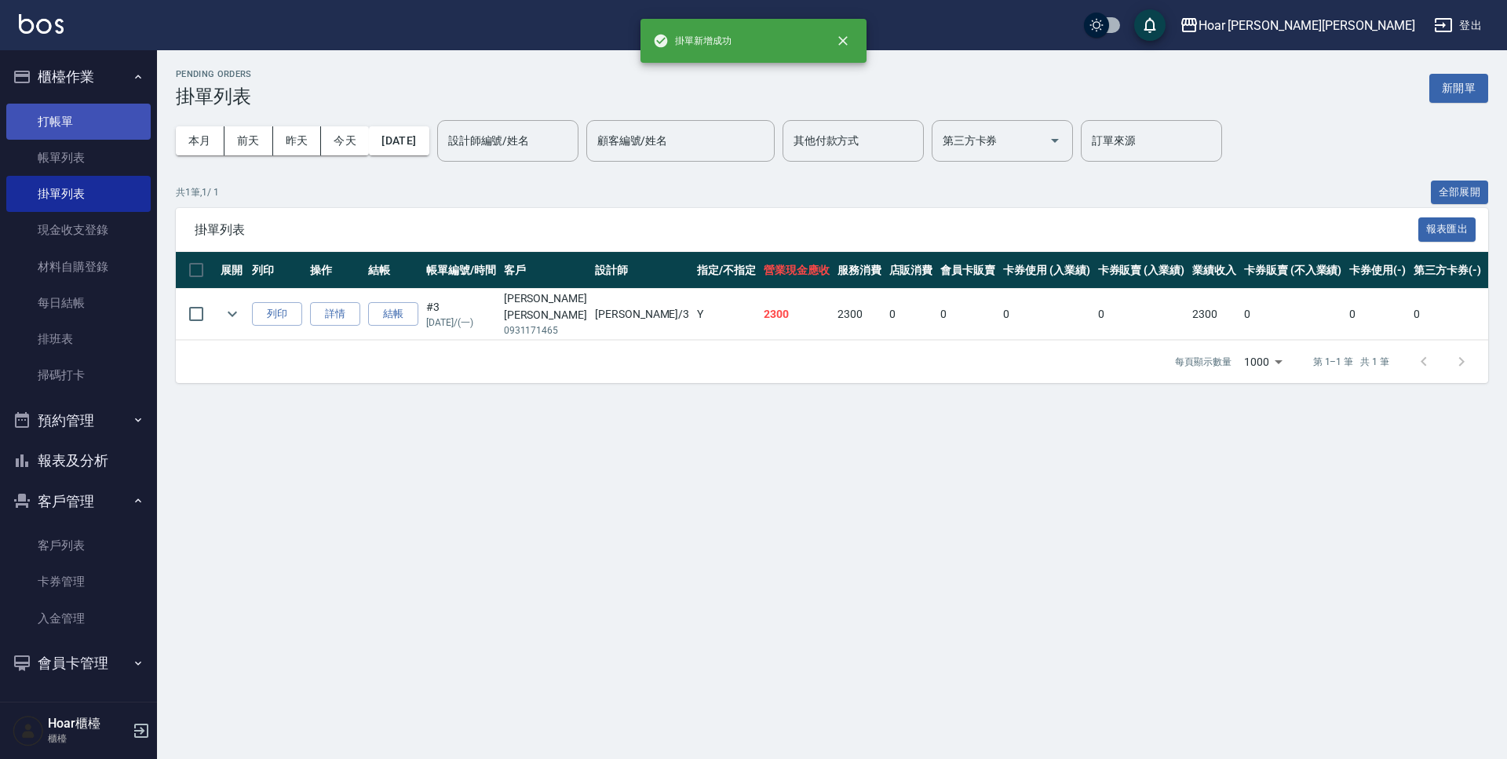
click at [53, 133] on link "打帳單" at bounding box center [78, 122] width 144 height 36
